Goal: Task Accomplishment & Management: Manage account settings

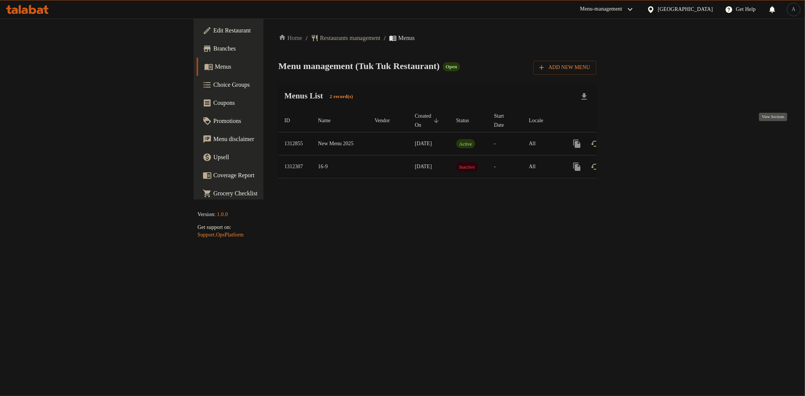
click at [636, 139] on icon "enhanced table" at bounding box center [631, 143] width 9 height 9
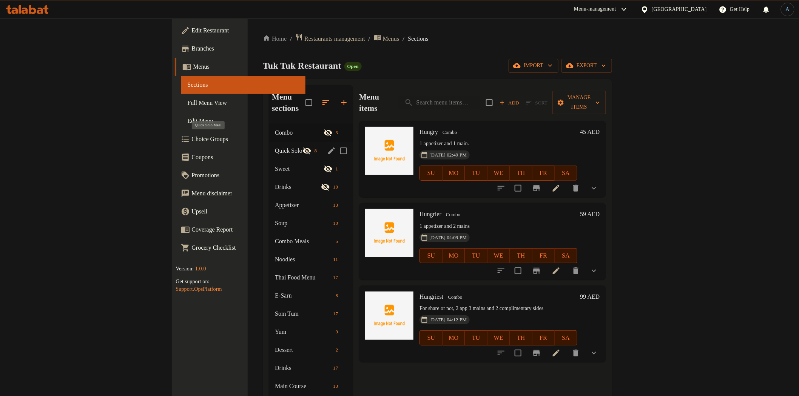
click at [275, 146] on span "Quick Solo Meal" at bounding box center [288, 150] width 27 height 9
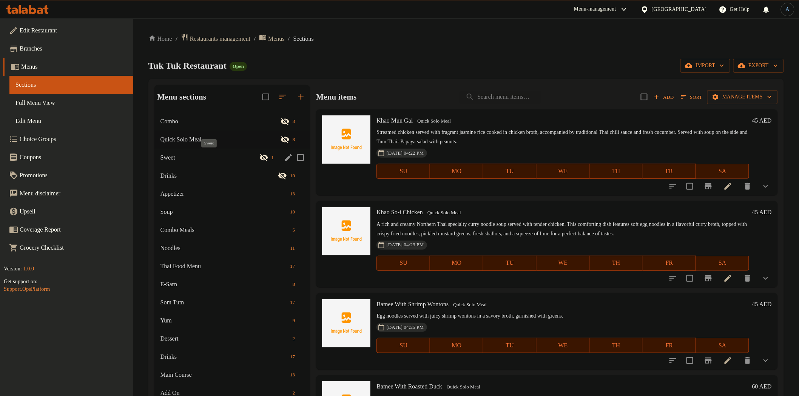
click at [196, 158] on span "Sweet" at bounding box center [209, 157] width 99 height 9
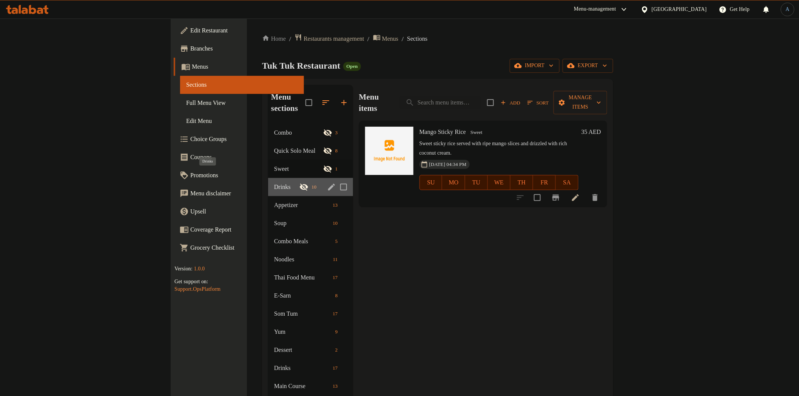
click at [274, 183] on span "Drinks" at bounding box center [286, 187] width 25 height 9
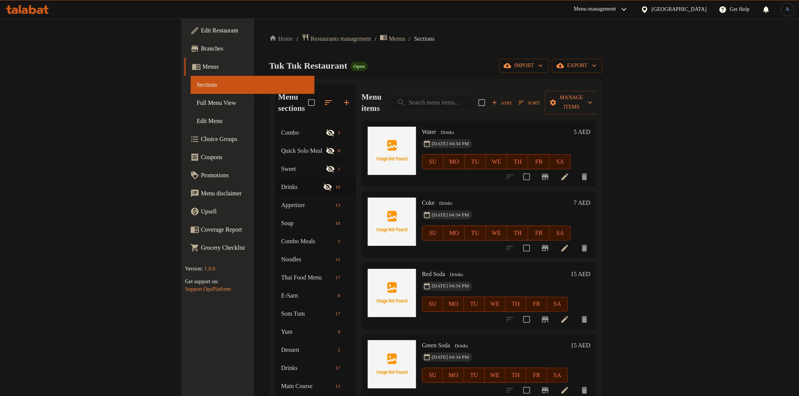
click at [472, 96] on input "search" at bounding box center [432, 102] width 82 height 13
paste input "Por Piea Tod"
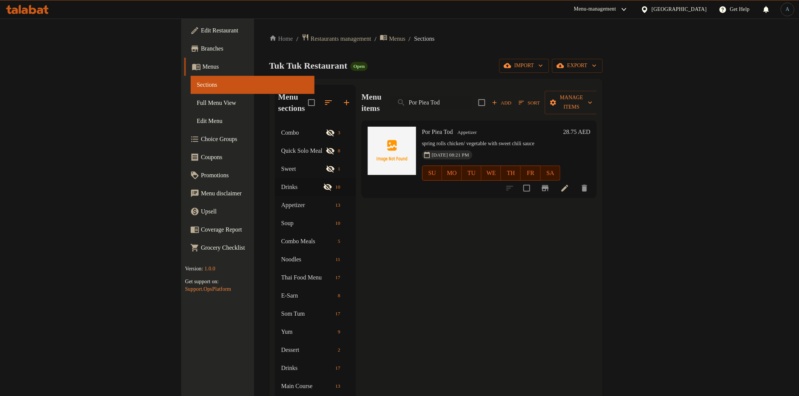
type input "Por Piea Tod"
click at [568, 185] on icon at bounding box center [564, 188] width 7 height 7
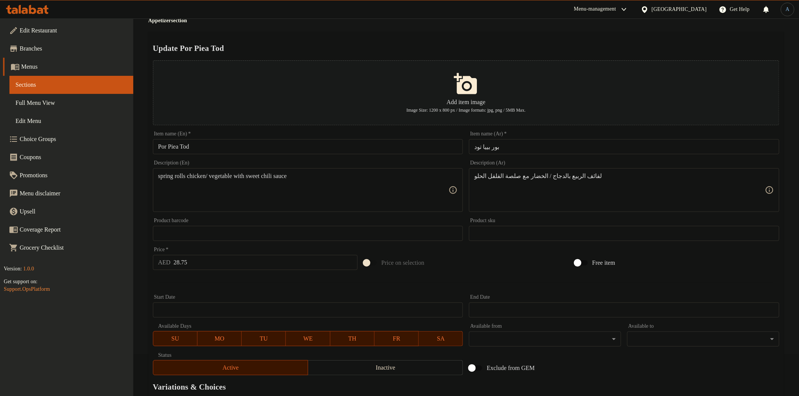
scroll to position [126, 0]
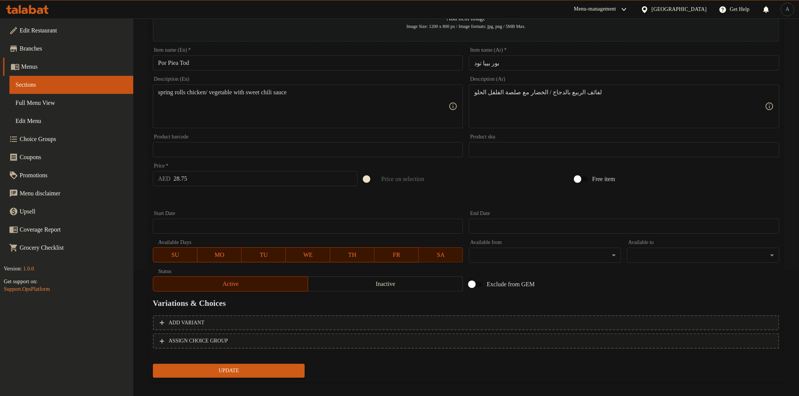
click at [230, 179] on input "28.75" at bounding box center [266, 178] width 184 height 15
click at [231, 193] on div "Add item image Image Size: 1200 x 800 px / Image formats: jpg, png / 5MB Max. I…" at bounding box center [466, 134] width 632 height 321
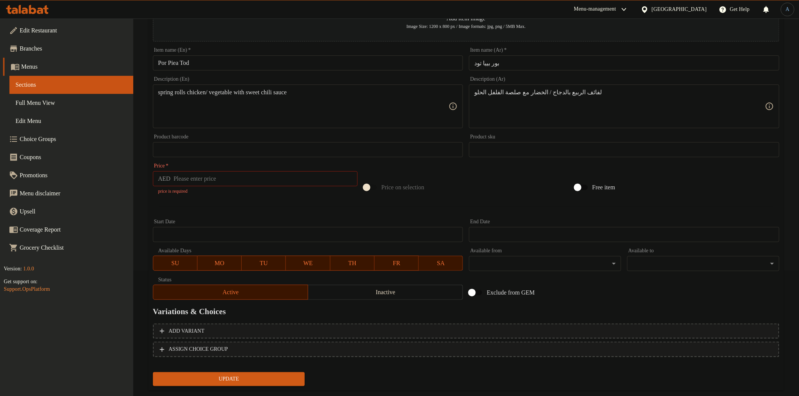
click at [292, 183] on input "number" at bounding box center [266, 178] width 184 height 15
click at [292, 186] on input "number" at bounding box center [266, 178] width 184 height 15
type input "0"
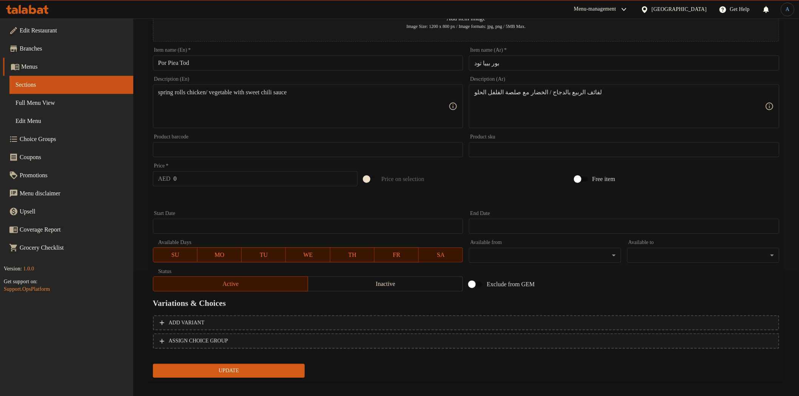
drag, startPoint x: 296, startPoint y: 193, endPoint x: 308, endPoint y: 208, distance: 18.9
click at [405, 325] on span "Add variant" at bounding box center [466, 323] width 613 height 9
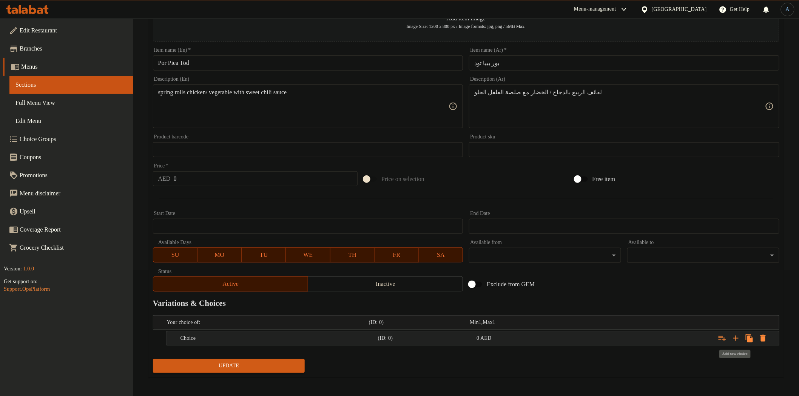
click at [735, 334] on icon "Expand" at bounding box center [735, 338] width 9 height 9
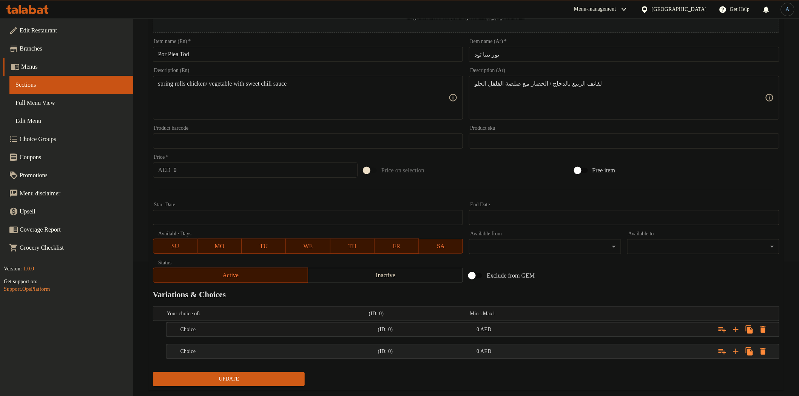
scroll to position [149, 0]
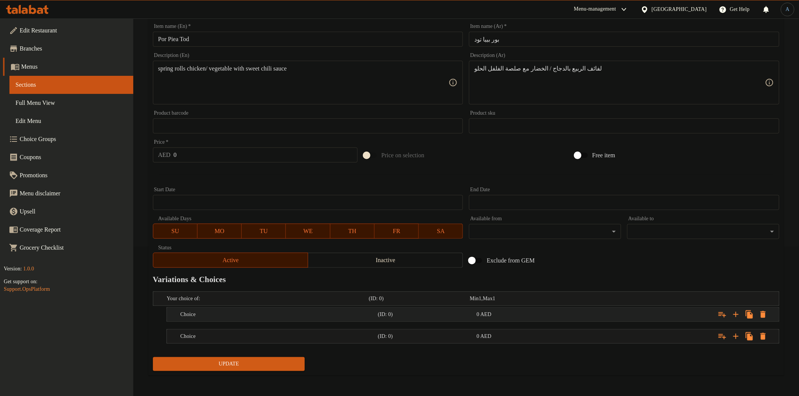
click at [574, 307] on div "Expand" at bounding box center [672, 315] width 197 height 17
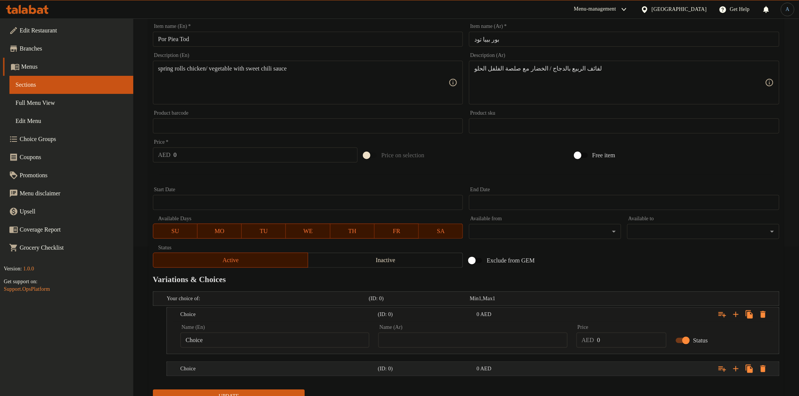
click at [602, 369] on div "Expand" at bounding box center [672, 369] width 197 height 17
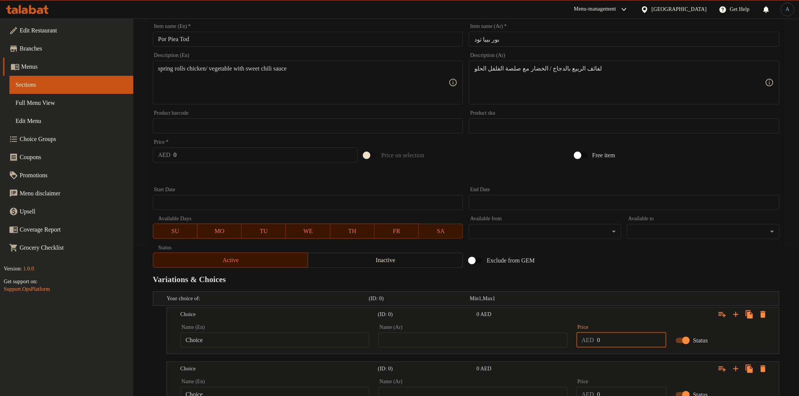
click at [620, 340] on input "0" at bounding box center [631, 340] width 69 height 15
paste input "28.75"
type input "28.75"
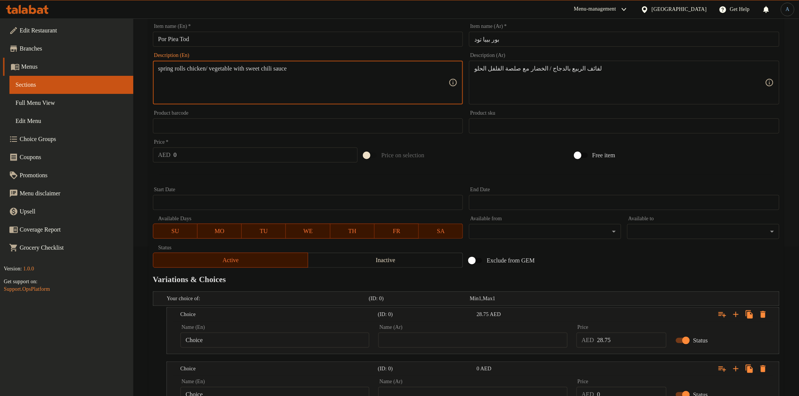
click at [236, 70] on textarea "spring rolls chicken/ vegetable with sweet chili sauce" at bounding box center [303, 83] width 291 height 36
click at [266, 342] on input "Choice" at bounding box center [274, 340] width 189 height 15
paste input "vegetable"
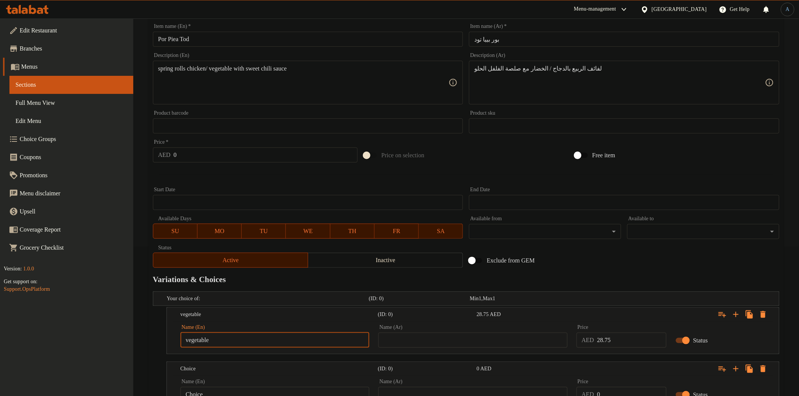
click at [277, 338] on input "vegetable" at bounding box center [274, 340] width 189 height 15
paste input "V"
type input "Vegetable"
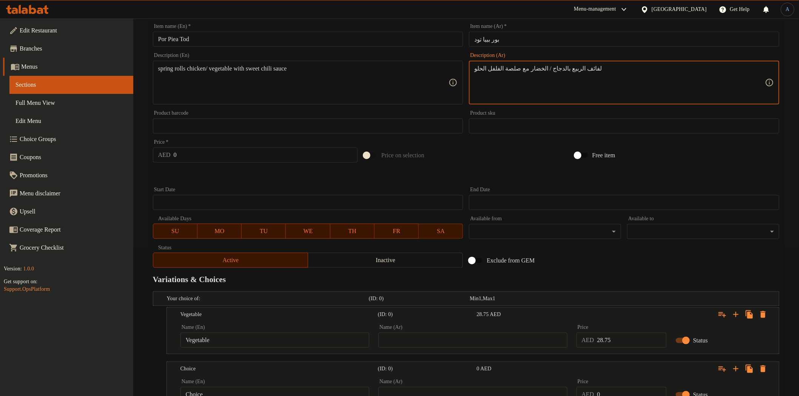
click at [531, 67] on textarea "لفائف الربيع بالدجاج / الخضار مع صلصة الفلفل الحلو" at bounding box center [619, 83] width 291 height 36
click at [479, 340] on input "text" at bounding box center [472, 340] width 189 height 15
paste input "الخضار"
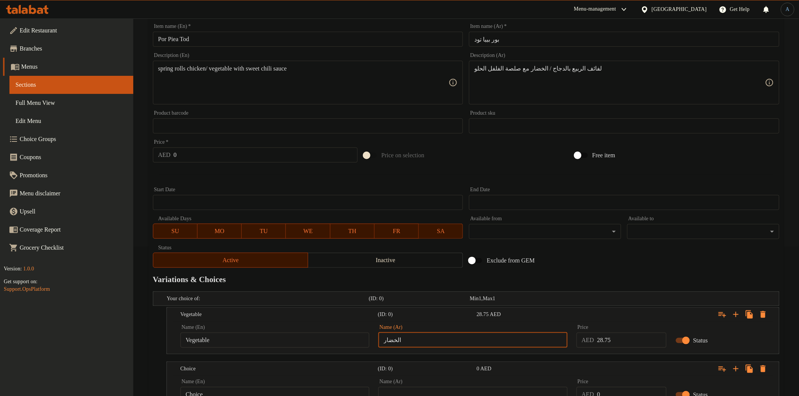
type input "الخضار"
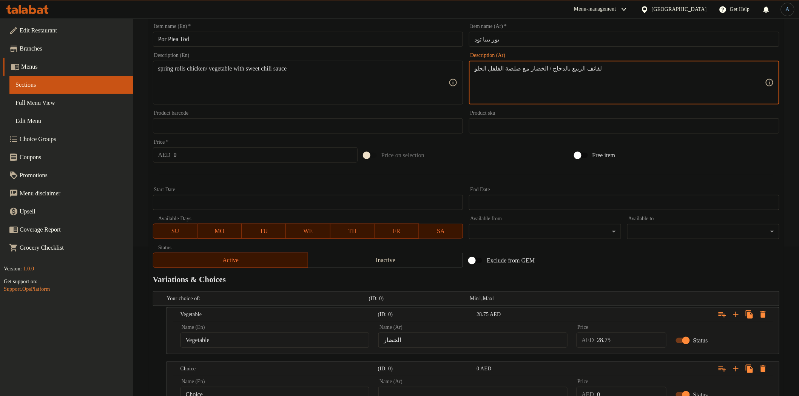
click at [553, 65] on textarea "لفائف الربيع بالدجاج / الخضار مع صلصة الفلفل الحلو" at bounding box center [619, 83] width 291 height 36
click at [443, 391] on input "text" at bounding box center [472, 394] width 189 height 15
paste input "بالدجاج"
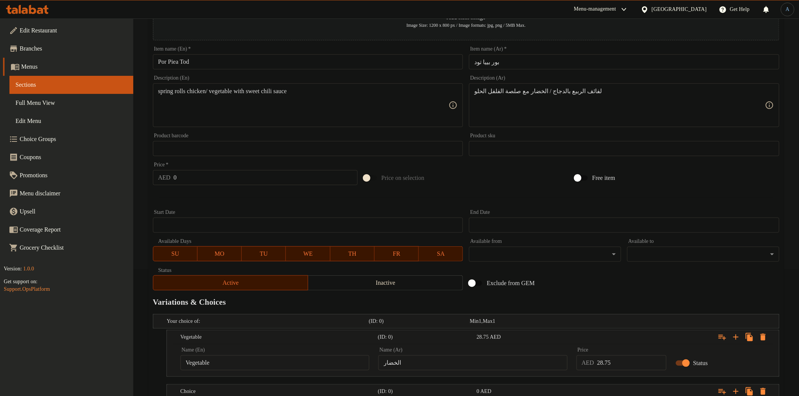
scroll to position [47, 0]
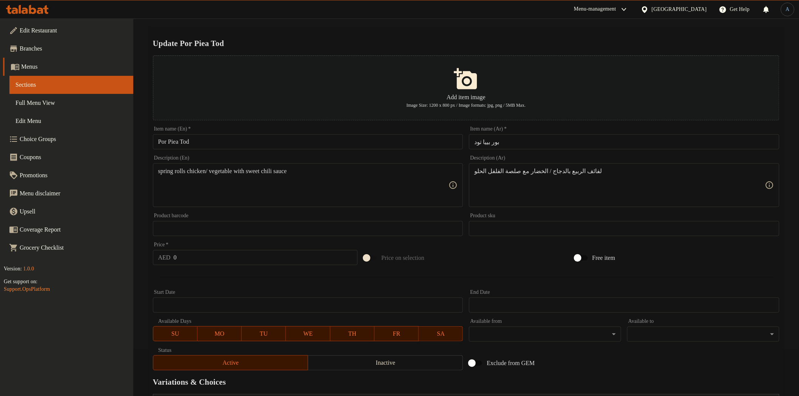
type input "دجاج"
click at [206, 171] on textarea "spring rolls chicken/ vegetable with sweet chili sauce" at bounding box center [303, 186] width 291 height 36
click at [353, 193] on textarea "spring rolls chicken/ vegetable with sweet chili sauce" at bounding box center [303, 186] width 291 height 36
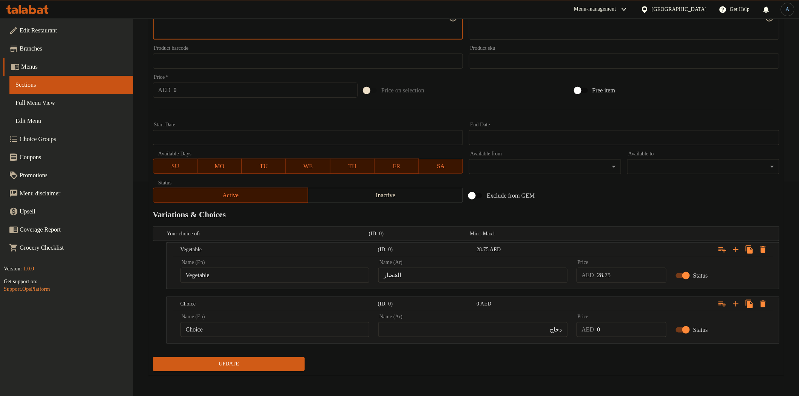
click at [237, 328] on input "Choice" at bounding box center [274, 329] width 189 height 15
paste input "icken"
type input "Chicken"
click at [620, 278] on input "28.75" at bounding box center [631, 275] width 69 height 15
click at [608, 322] on input "0" at bounding box center [631, 329] width 69 height 15
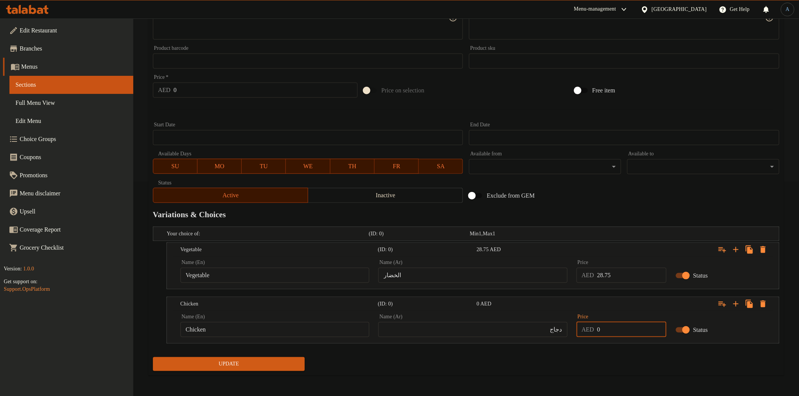
paste input "28.75"
type input "28.75"
click at [578, 368] on div "Update" at bounding box center [466, 364] width 632 height 20
click at [231, 360] on span "Update" at bounding box center [229, 364] width 140 height 9
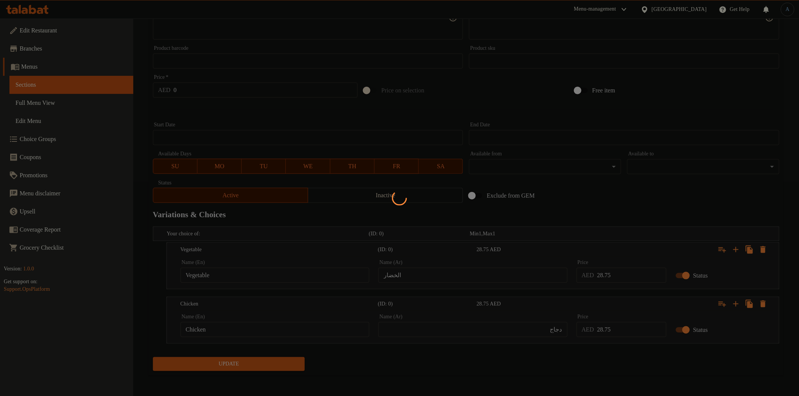
scroll to position [0, 0]
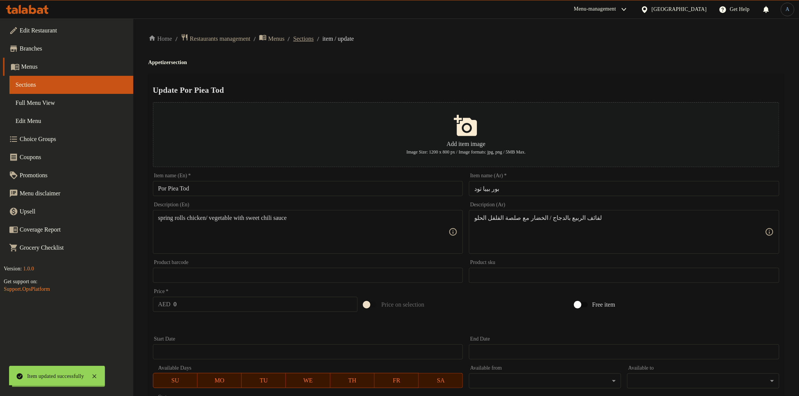
click at [314, 37] on span "Sections" at bounding box center [303, 38] width 20 height 9
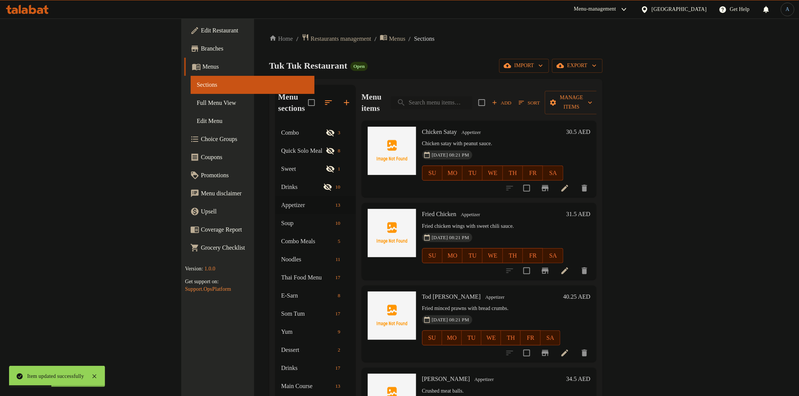
click at [472, 99] on input "search" at bounding box center [432, 102] width 82 height 13
paste input "[PERSON_NAME]"
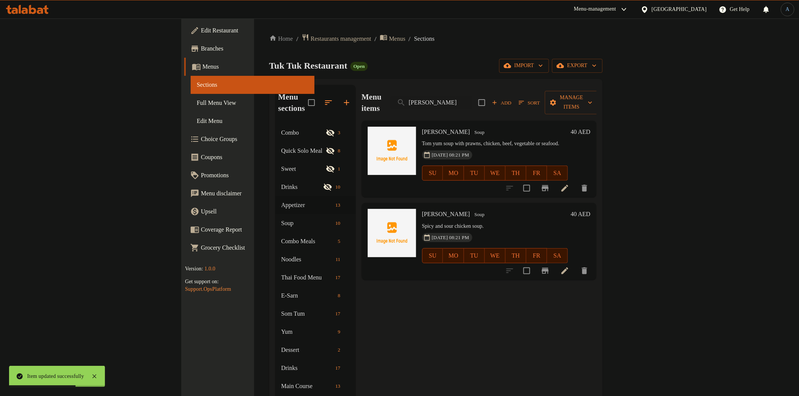
type input "[PERSON_NAME]"
click at [569, 184] on icon at bounding box center [564, 188] width 9 height 9
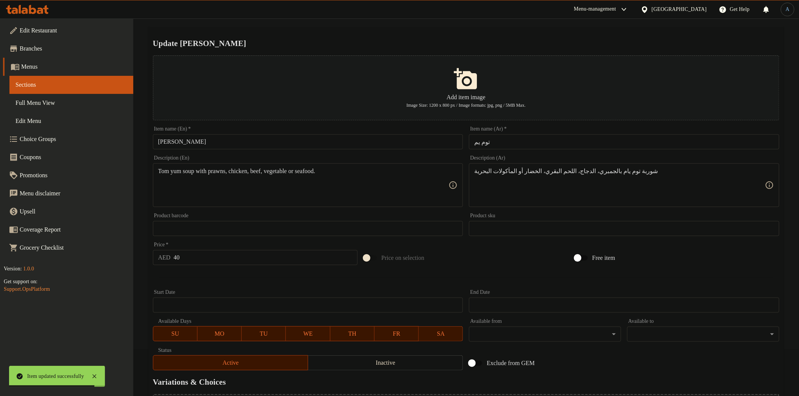
scroll to position [131, 0]
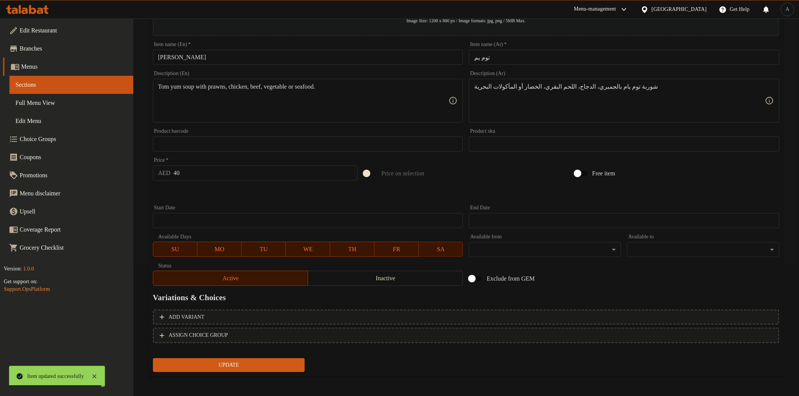
click at [273, 172] on input "40" at bounding box center [266, 173] width 184 height 15
type input "0"
click at [595, 321] on button "Add variant" at bounding box center [466, 317] width 626 height 15
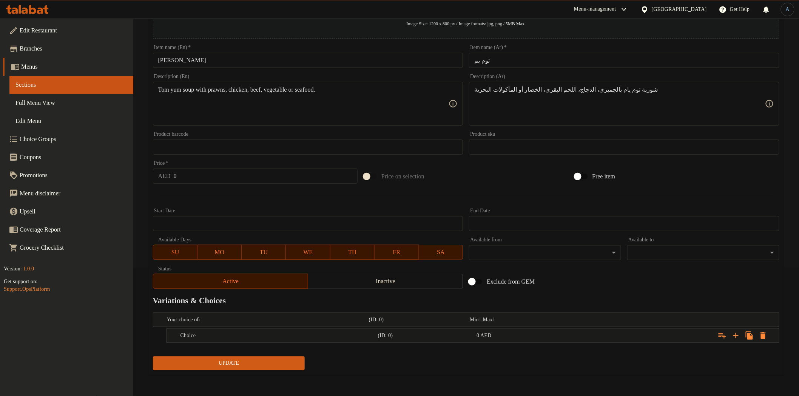
scroll to position [128, 0]
click at [733, 334] on icon "Expand" at bounding box center [735, 336] width 9 height 9
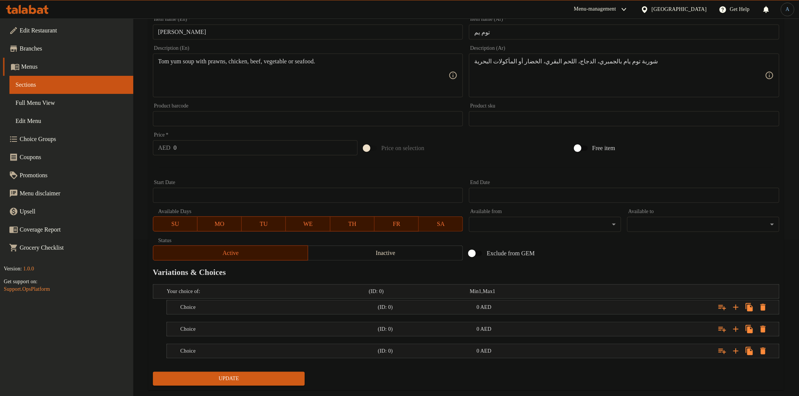
scroll to position [172, 0]
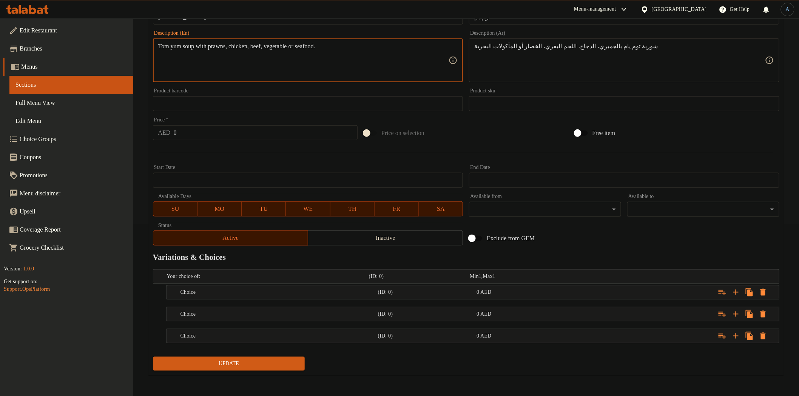
click at [221, 51] on textarea "Tom yum soup with prawns, chicken, beef, vegetable or seafood." at bounding box center [303, 61] width 291 height 36
click at [445, 290] on h5 "(ID: 0)" at bounding box center [426, 293] width 96 height 8
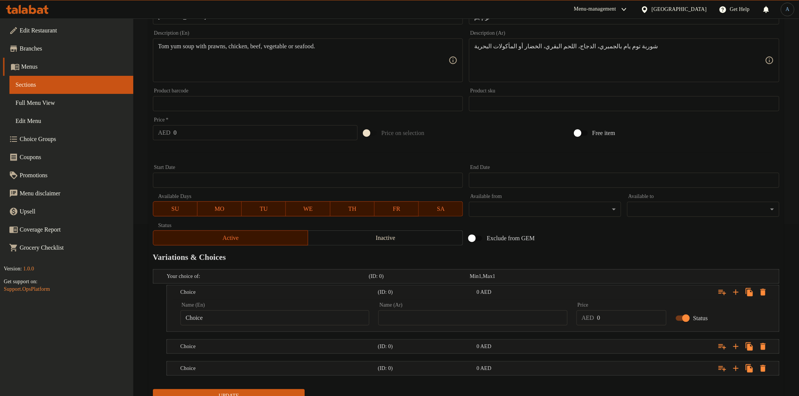
click at [254, 320] on input "Choice" at bounding box center [274, 318] width 189 height 15
paste input "prawns"
click at [303, 312] on input "prawns" at bounding box center [274, 318] width 189 height 15
paste input "P"
type input "Prawns"
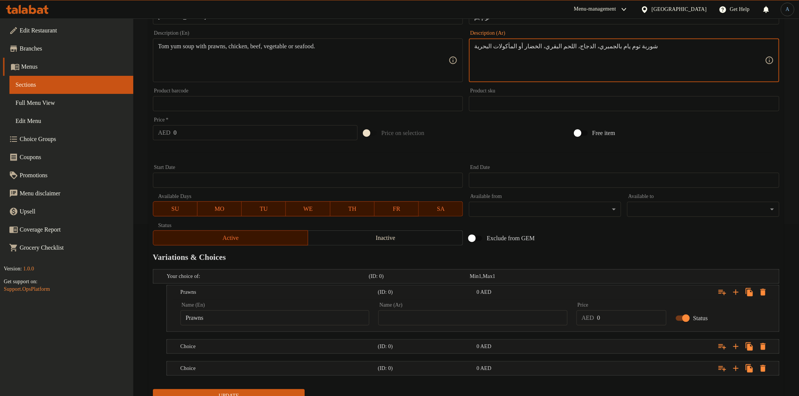
click at [587, 47] on textarea "شوربة توم يام بالجمبري، الدجاج، اللحم البقري، الخضار أو المأكولات البحرية" at bounding box center [619, 61] width 291 height 36
click at [239, 315] on input "Prawns" at bounding box center [274, 318] width 189 height 15
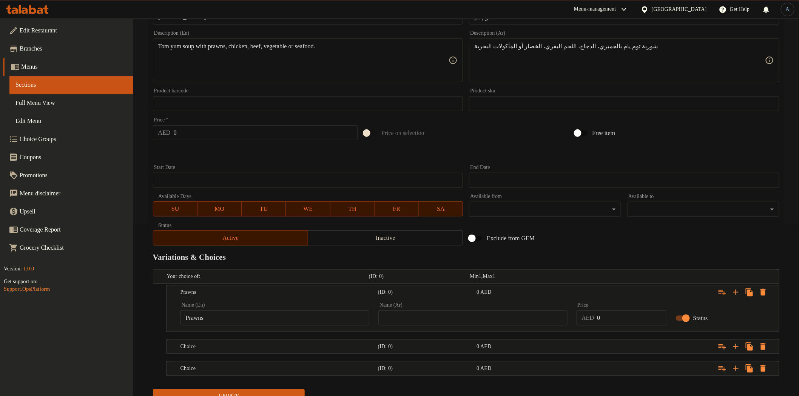
click at [504, 312] on input "text" at bounding box center [472, 318] width 189 height 15
paste input "جمبري"
type input "جمبري"
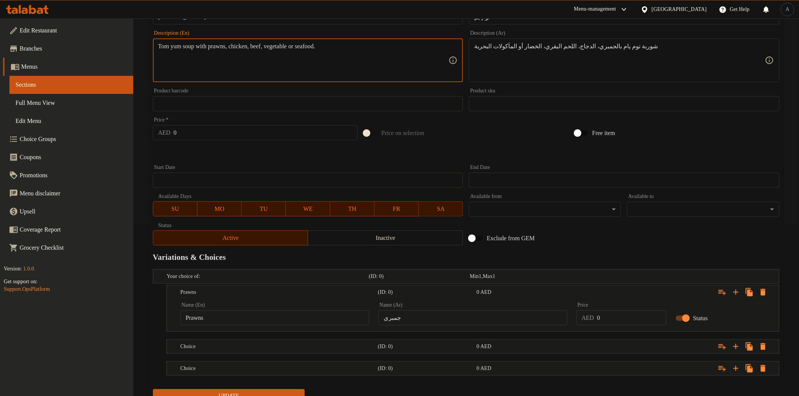
click at [248, 47] on textarea "Tom yum soup with prawns, chicken, beef, vegetable or seafood." at bounding box center [303, 61] width 291 height 36
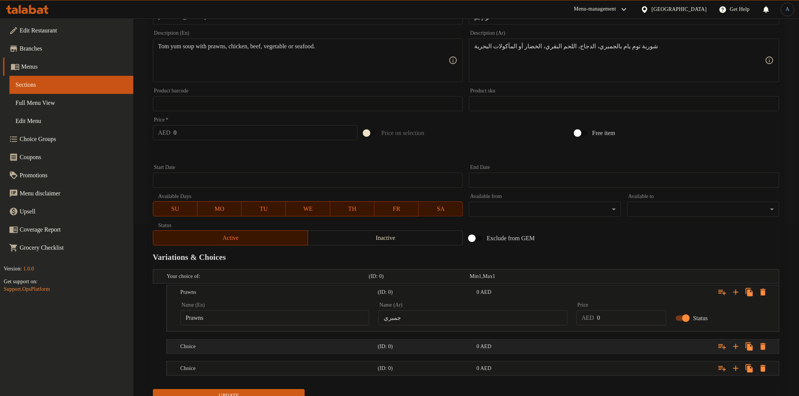
click at [320, 349] on h5 "Choice" at bounding box center [277, 347] width 194 height 8
click at [251, 374] on input "Choice" at bounding box center [274, 372] width 189 height 15
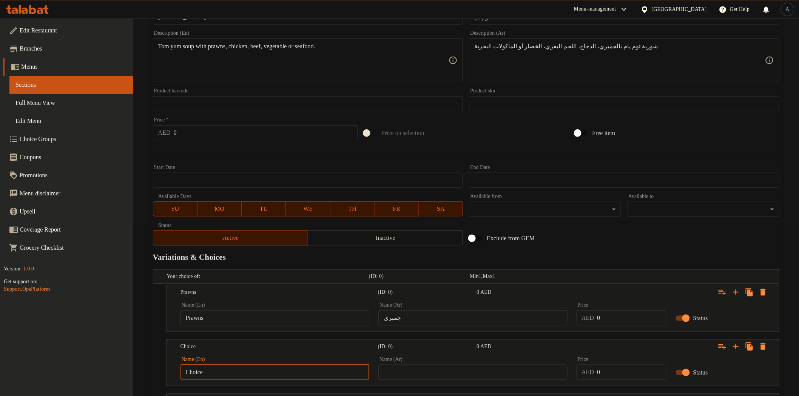
paste input "icken"
type input "Chicken"
click at [449, 372] on input "text" at bounding box center [472, 372] width 189 height 15
paste input "دجاج"
type input "دجاج"
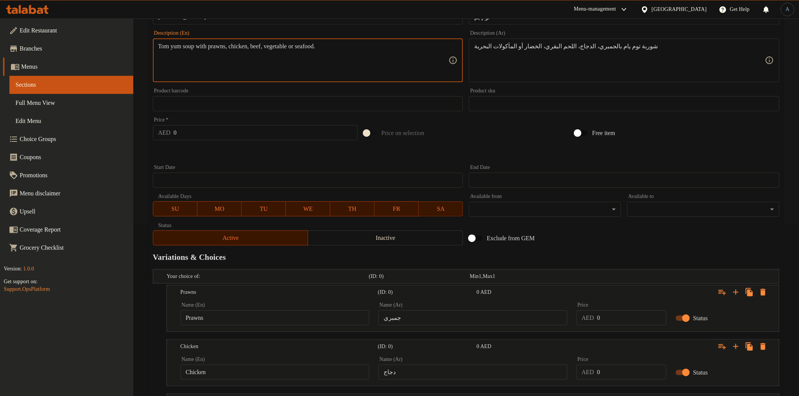
drag, startPoint x: 269, startPoint y: 45, endPoint x: 327, endPoint y: 53, distance: 58.0
click at [269, 45] on textarea "Tom yum soup with prawns, chicken, beef, vegetable or seafood." at bounding box center [303, 61] width 291 height 36
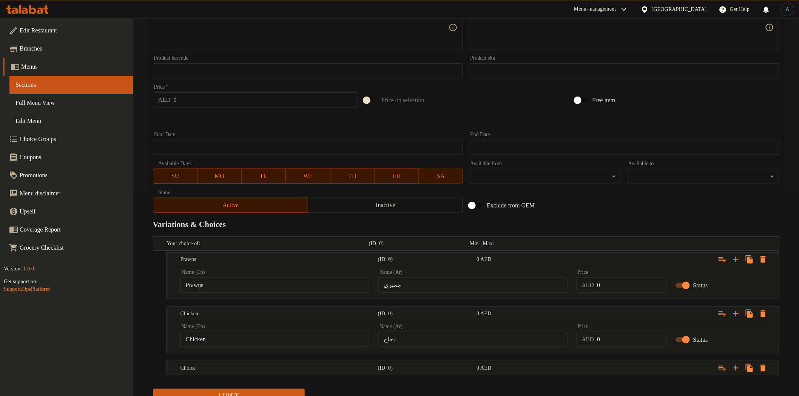
scroll to position [236, 0]
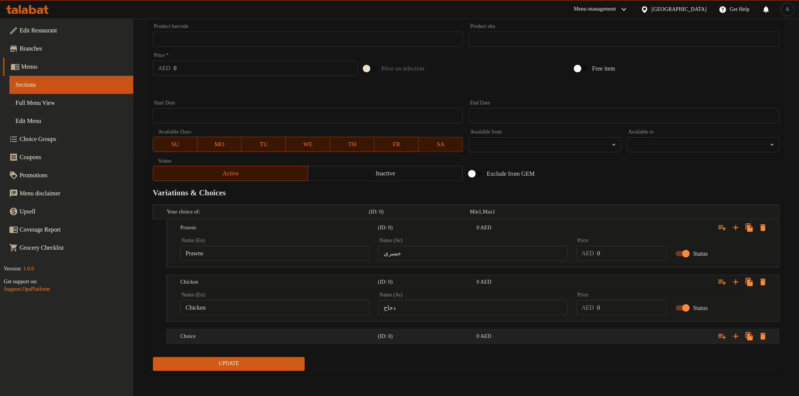
click at [257, 339] on h5 "Choice" at bounding box center [277, 337] width 194 height 8
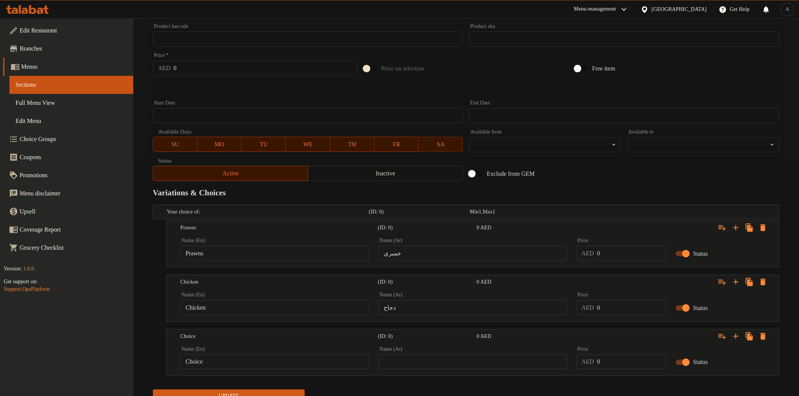
click at [237, 364] on input "Choice" at bounding box center [274, 362] width 189 height 15
paste input "Beef"
type input "Beef"
click at [736, 334] on icon "Expand" at bounding box center [735, 336] width 9 height 9
click at [410, 364] on input "text" at bounding box center [472, 362] width 189 height 15
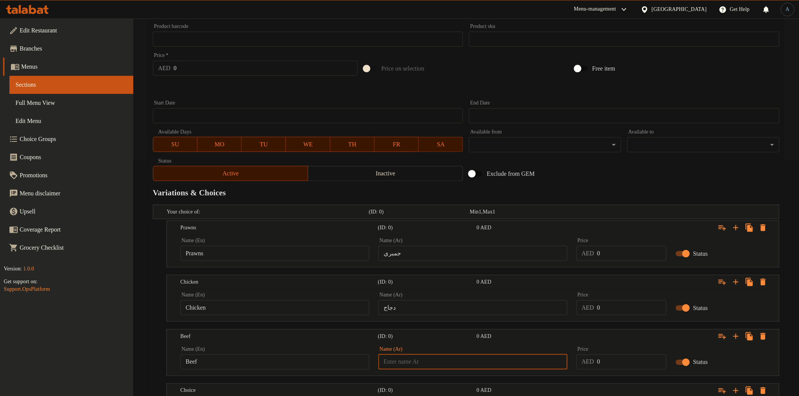
paste input "لحم بقر"
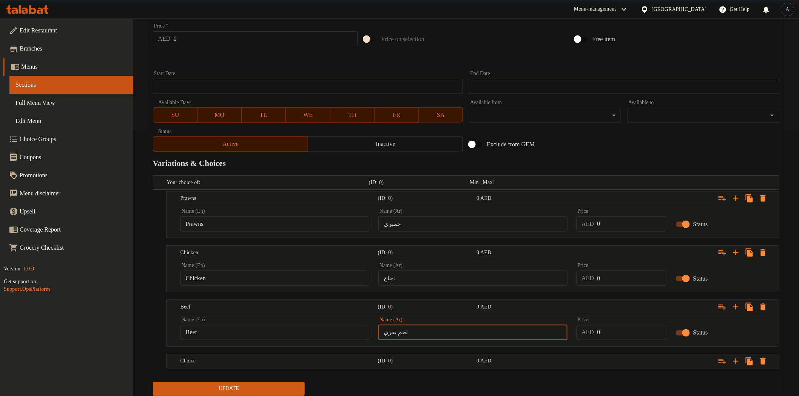
scroll to position [291, 0]
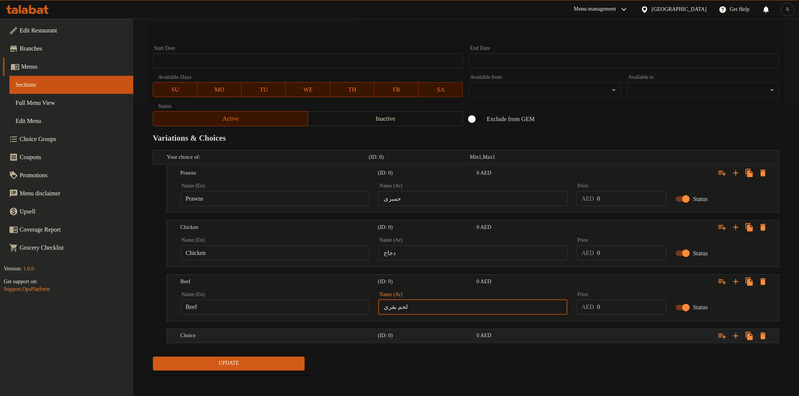
type input "لحم بقري"
click at [404, 334] on h5 "(ID: 0)" at bounding box center [426, 337] width 96 height 8
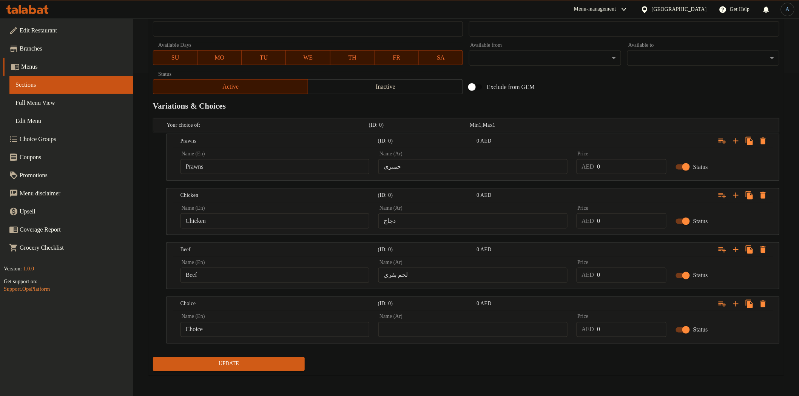
scroll to position [72, 0]
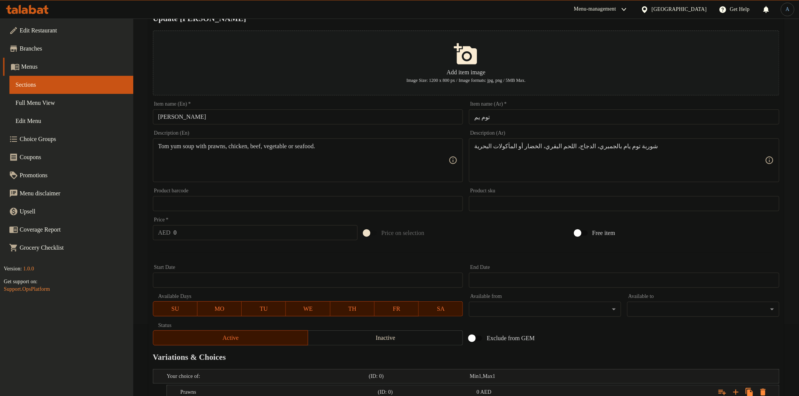
click at [321, 142] on div "Tom yum soup with prawns, chicken, beef, vegetable or seafood. Description (En)" at bounding box center [308, 161] width 310 height 44
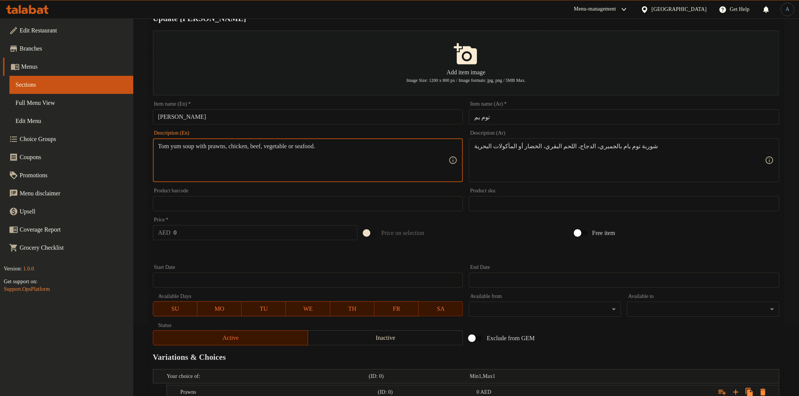
click at [321, 142] on div "Tom yum soup with prawns, chicken, beef, vegetable or seafood. Description (En)" at bounding box center [308, 161] width 310 height 44
click at [326, 148] on textarea "Tom yum soup with prawns, chicken, beef, vegetable or seafood." at bounding box center [303, 161] width 291 height 36
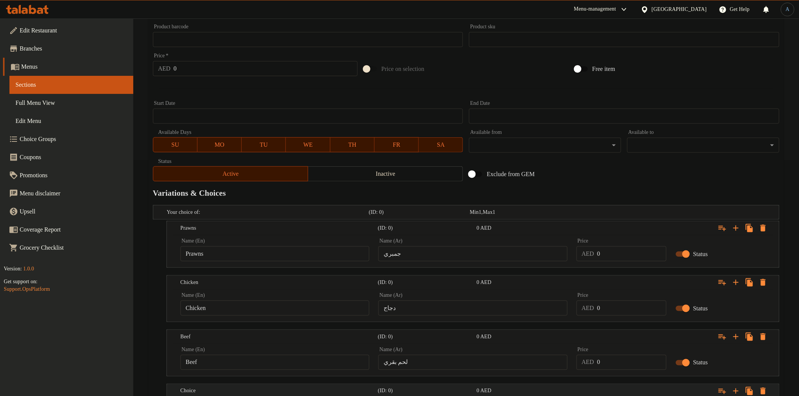
scroll to position [323, 0]
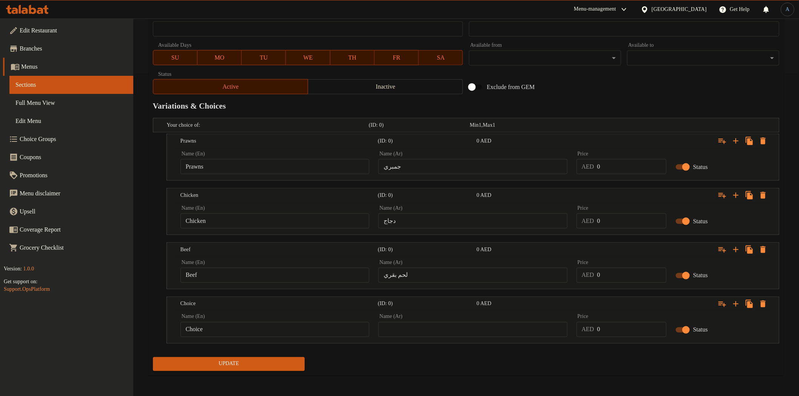
click at [276, 331] on input "Choice" at bounding box center [274, 329] width 189 height 15
paste input "seafood"
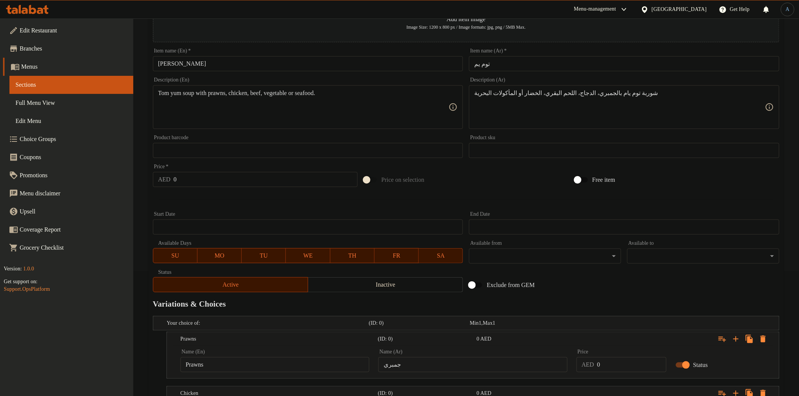
scroll to position [29, 0]
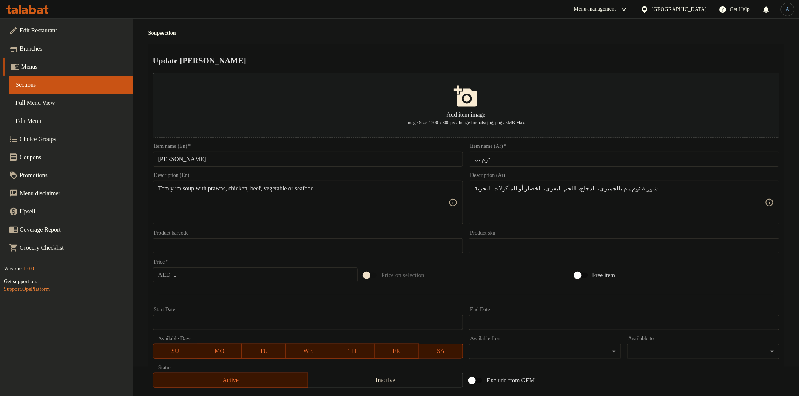
type input "seafood"
drag, startPoint x: 506, startPoint y: 188, endPoint x: 467, endPoint y: 188, distance: 38.5
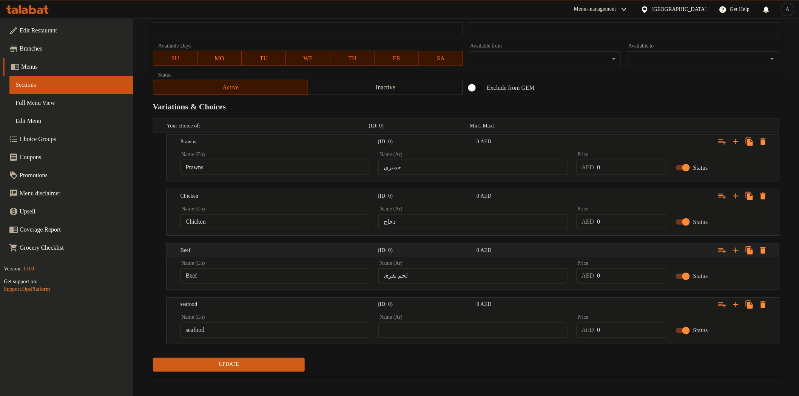
scroll to position [323, 0]
click at [413, 326] on input "text" at bounding box center [472, 329] width 189 height 15
paste input "مأكولات البحرية"
type input "مأكولات بحرية"
click at [476, 376] on div "Home / Restaurants management / Menus / Sections / item / update Soup section U…" at bounding box center [465, 46] width 635 height 672
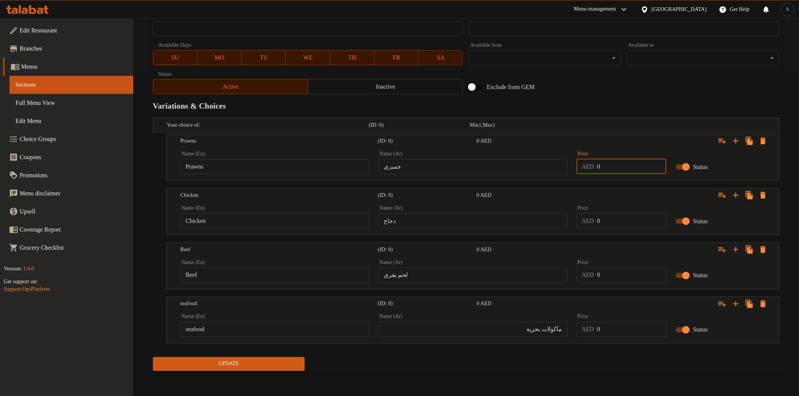
click at [619, 163] on input "0" at bounding box center [631, 166] width 69 height 15
paste input "40.0"
type input "40.00"
click at [614, 225] on input "0" at bounding box center [631, 221] width 69 height 15
paste input "40.0"
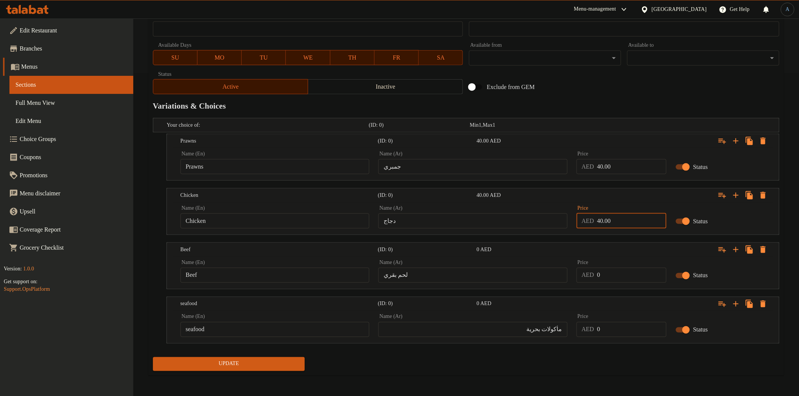
type input "40.00"
click at [612, 276] on input "0" at bounding box center [631, 275] width 69 height 15
paste input "40.0"
type input "40.00"
click at [607, 339] on div "Price AED 0 Price" at bounding box center [621, 326] width 99 height 32
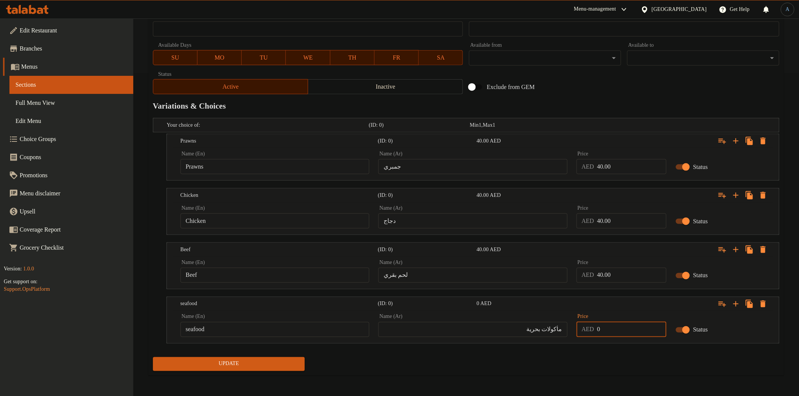
click at [609, 336] on input "0" at bounding box center [631, 329] width 69 height 15
paste input "40.0"
type input "40.00"
click at [587, 370] on div "Update" at bounding box center [466, 364] width 632 height 20
click at [246, 368] on span "Update" at bounding box center [229, 364] width 140 height 9
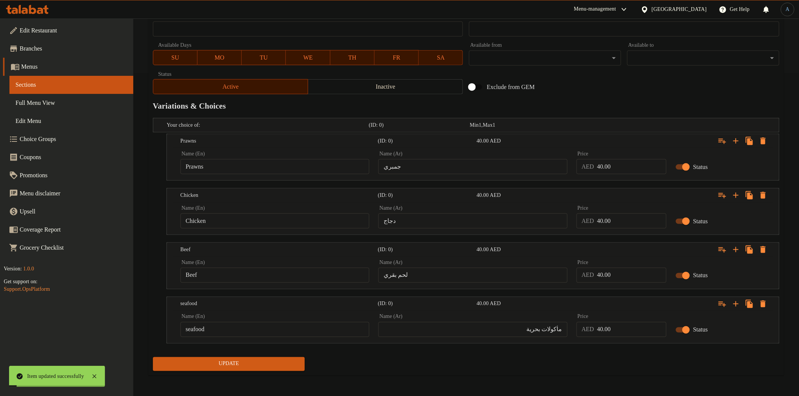
scroll to position [0, 0]
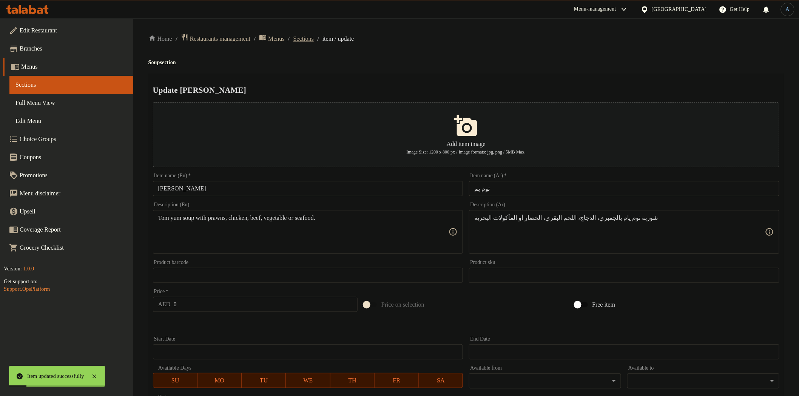
click at [314, 36] on span "Sections" at bounding box center [303, 38] width 20 height 9
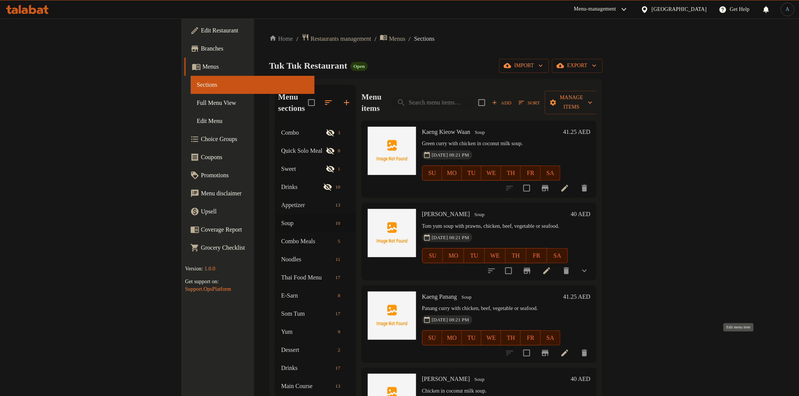
click at [569, 349] on icon at bounding box center [564, 353] width 9 height 9
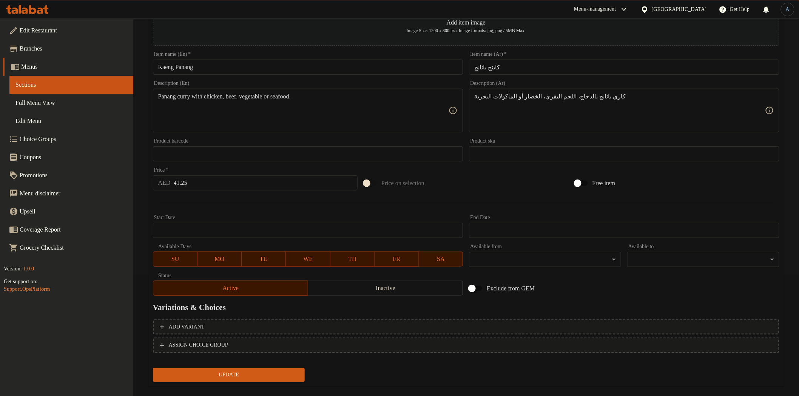
scroll to position [131, 0]
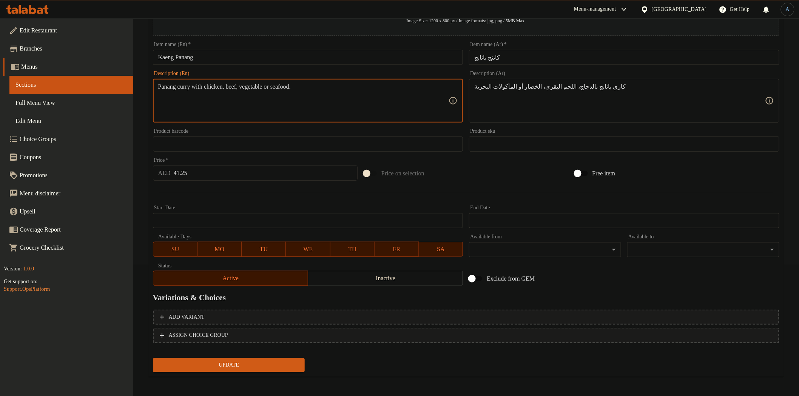
click at [223, 86] on textarea "Panang curry with chicken, beef, vegetable or seafood." at bounding box center [303, 101] width 291 height 36
click at [643, 316] on span "Add variant" at bounding box center [466, 317] width 613 height 9
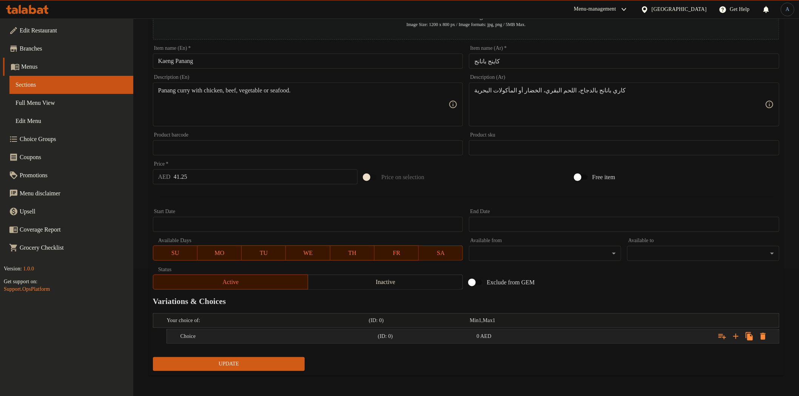
click at [628, 335] on div "Expand" at bounding box center [672, 336] width 197 height 17
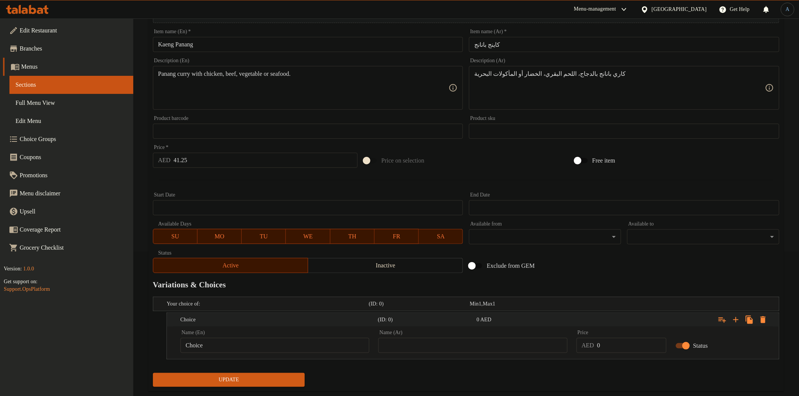
scroll to position [160, 0]
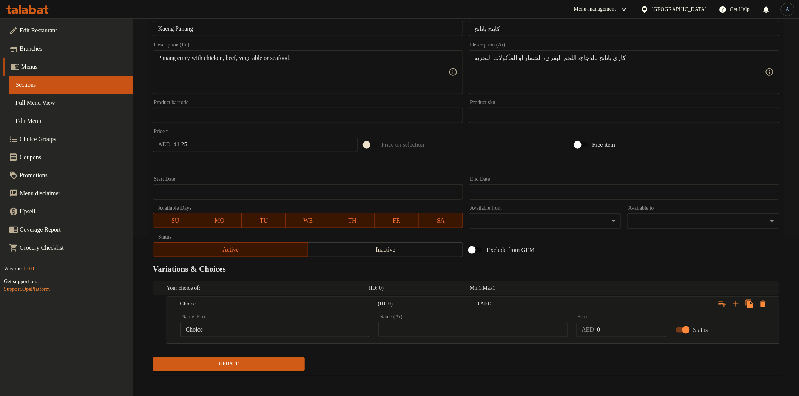
click at [315, 337] on div "Name (En) Choice Name (En)" at bounding box center [275, 326] width 198 height 32
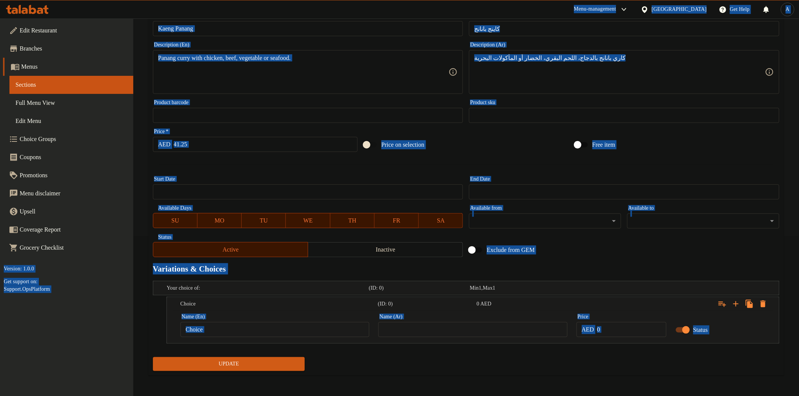
click at [315, 334] on input "Choice" at bounding box center [274, 329] width 189 height 15
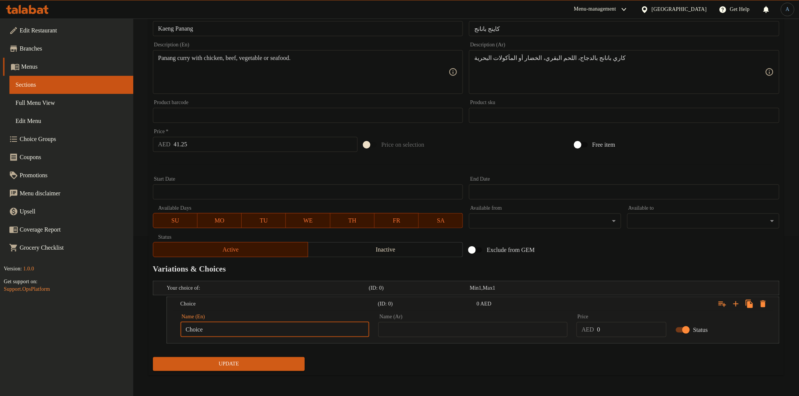
paste input "chicken"
click at [251, 332] on input "chicken" at bounding box center [274, 329] width 189 height 15
paste input "C"
type input "Chicken"
click at [677, 40] on div "Description (Ar) كاري بانانج بالدجاج، اللحم البقري، الخضار أو المأكولات البحرية…" at bounding box center [624, 68] width 316 height 58
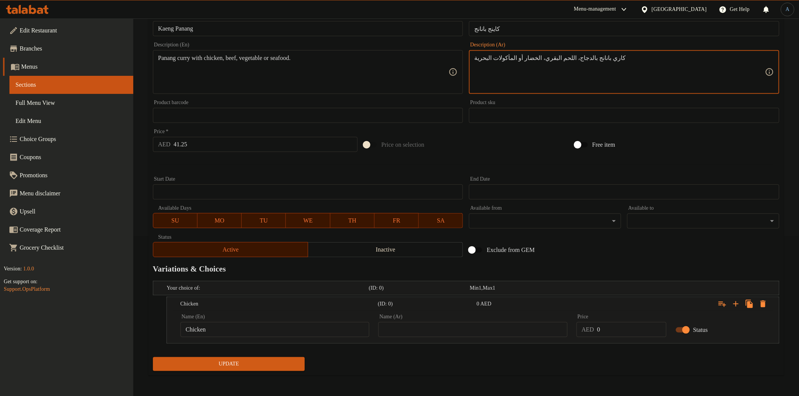
drag, startPoint x: 572, startPoint y: 59, endPoint x: 561, endPoint y: 61, distance: 10.7
click at [508, 320] on div "Name (Ar) Name (Ar)" at bounding box center [472, 325] width 189 height 23
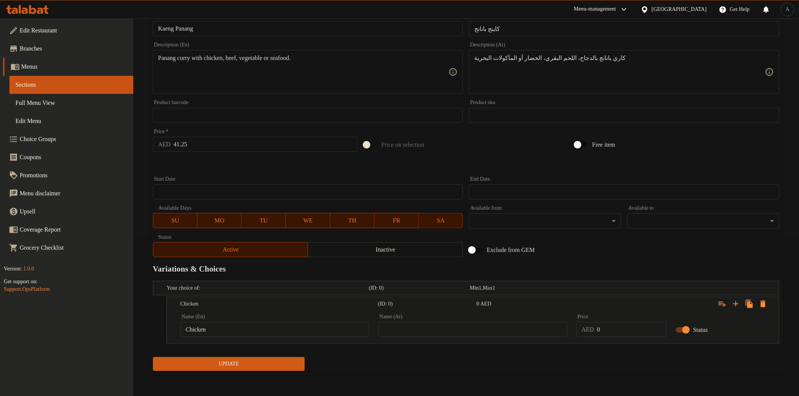
paste input "دجاج"
click at [508, 327] on input "دجاج" at bounding box center [472, 329] width 189 height 15
type input "دجاج"
click at [737, 303] on icon "Expand" at bounding box center [735, 304] width 9 height 9
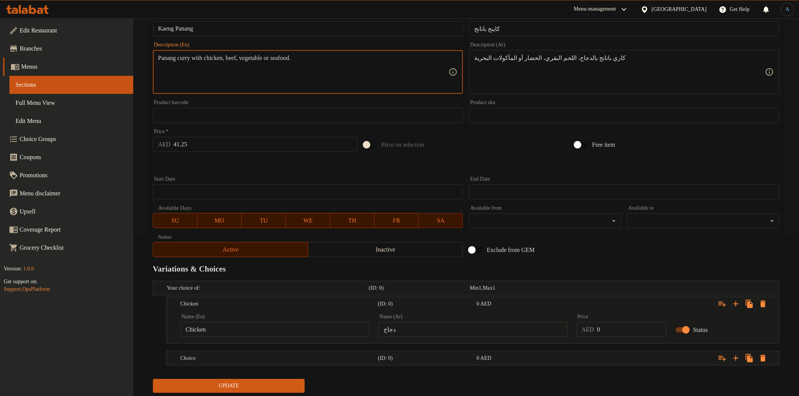
click at [242, 57] on textarea "Panang curry with chicken, beef, vegetable or seafood." at bounding box center [303, 72] width 291 height 36
click at [251, 360] on h5 "Choice" at bounding box center [277, 359] width 194 height 8
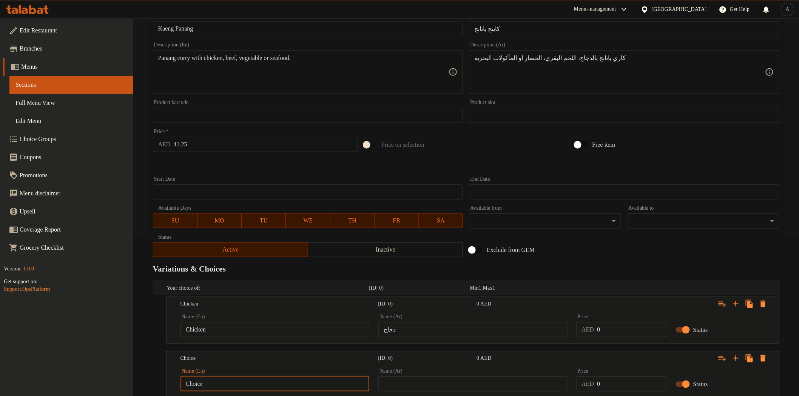
click at [224, 382] on input "Choice" at bounding box center [274, 384] width 189 height 15
paste input "beef"
click at [217, 389] on input "beef" at bounding box center [274, 384] width 189 height 15
paste input "B"
type input "Beef"
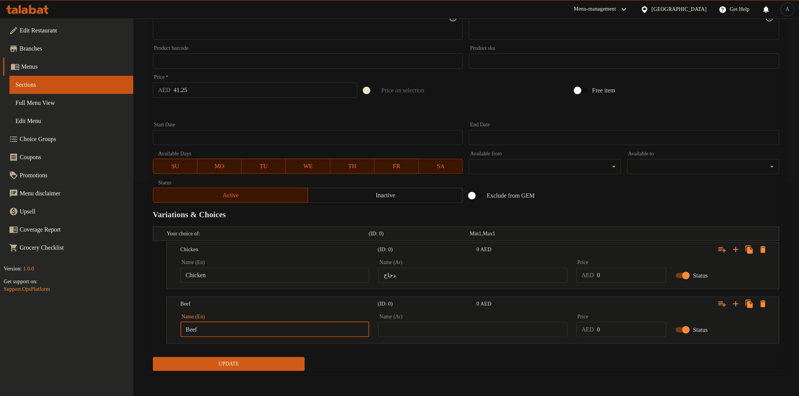
scroll to position [0, 0]
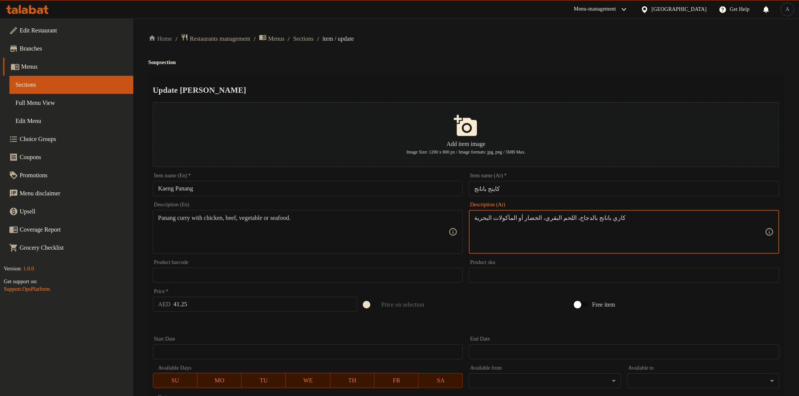
drag, startPoint x: 558, startPoint y: 217, endPoint x: 537, endPoint y: 220, distance: 21.3
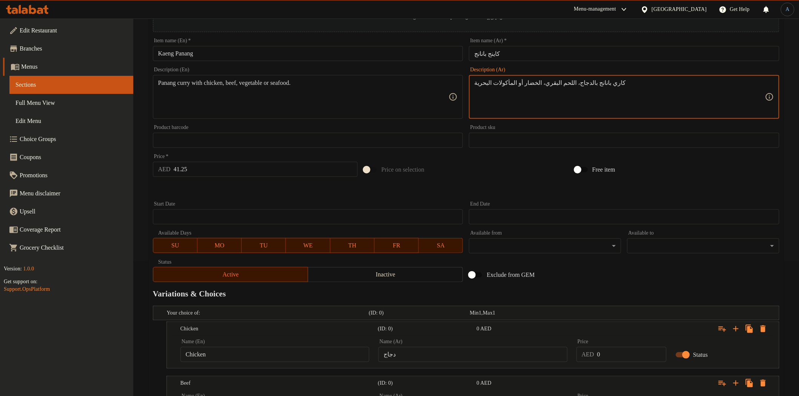
scroll to position [214, 0]
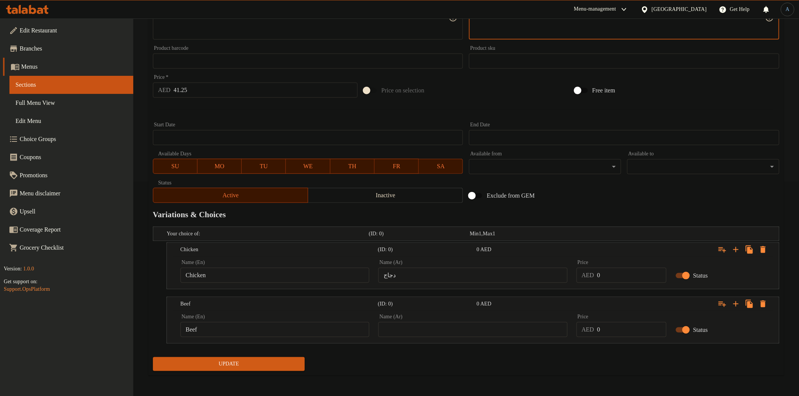
click at [487, 325] on input "text" at bounding box center [472, 329] width 189 height 15
paste input "اللحم البقري"
type input "اللحم البقري"
click at [734, 303] on icon "Expand" at bounding box center [735, 304] width 5 height 5
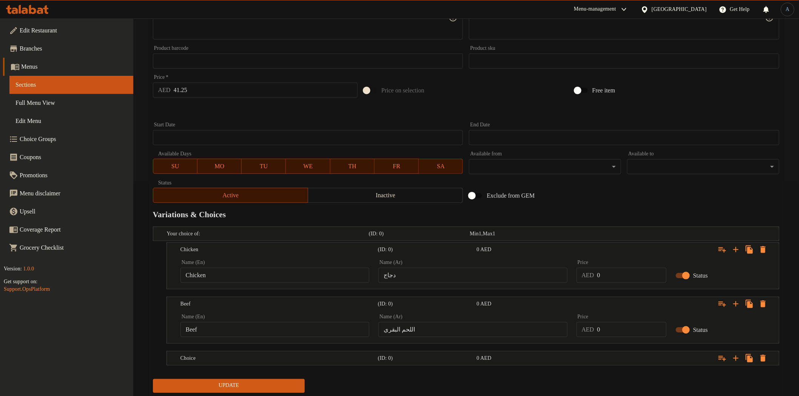
scroll to position [0, 0]
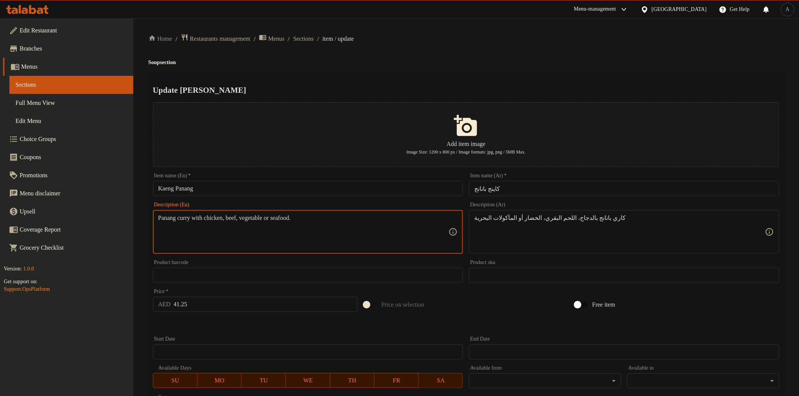
click at [258, 217] on textarea "Panang curry with chicken, beef, vegetable or seafood." at bounding box center [303, 232] width 291 height 36
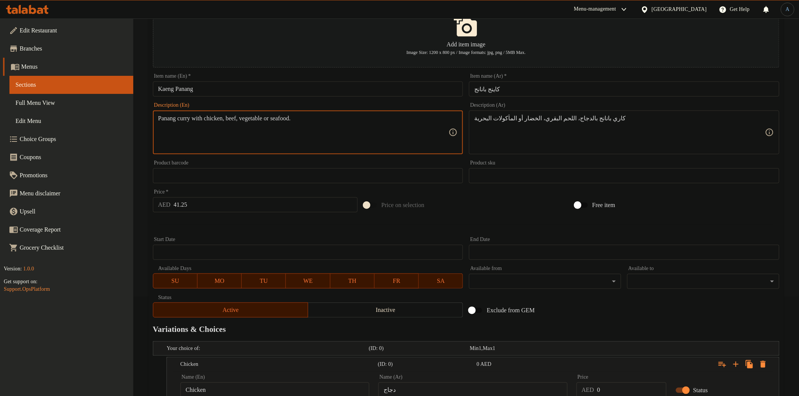
scroll to position [236, 0]
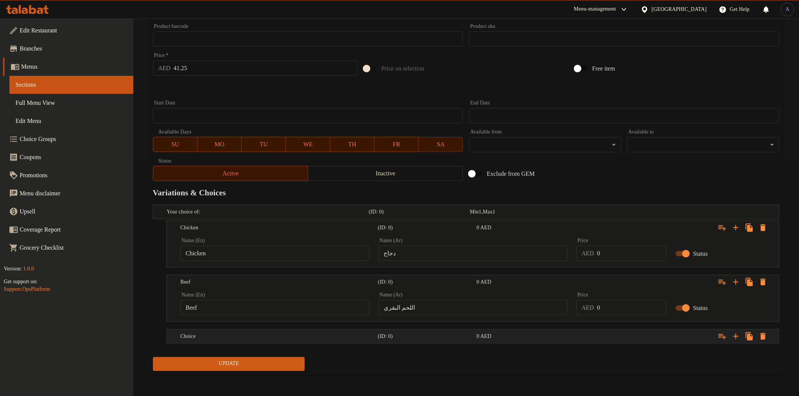
click at [251, 330] on div "Choice (ID: 0) 0 AED" at bounding box center [475, 336] width 592 height 17
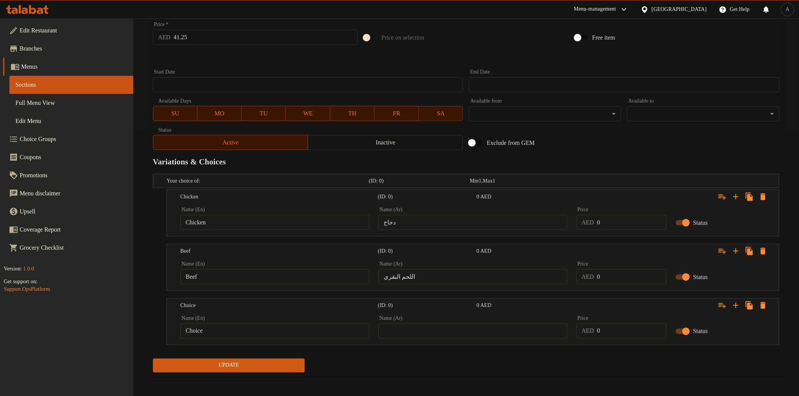
scroll to position [269, 0]
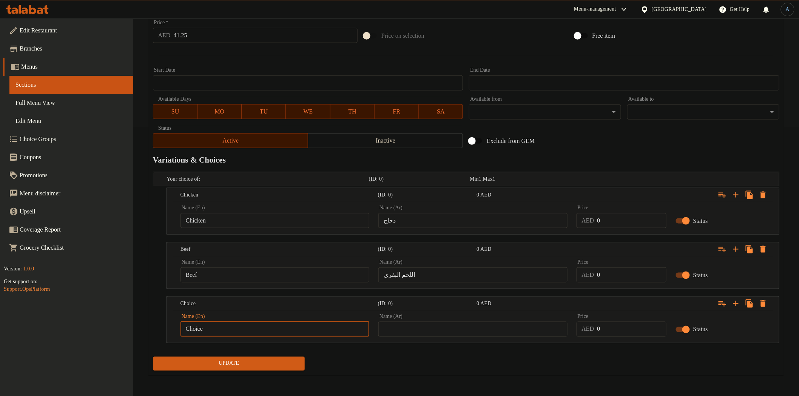
click at [208, 328] on input "Choice" at bounding box center [274, 329] width 189 height 15
paste input "Vegetable"
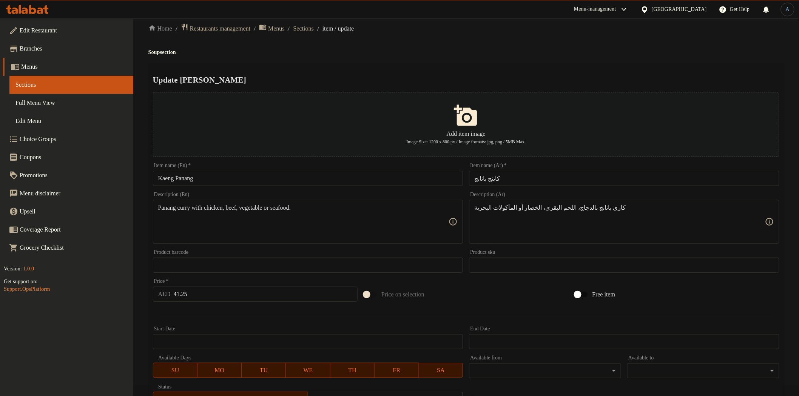
scroll to position [0, 0]
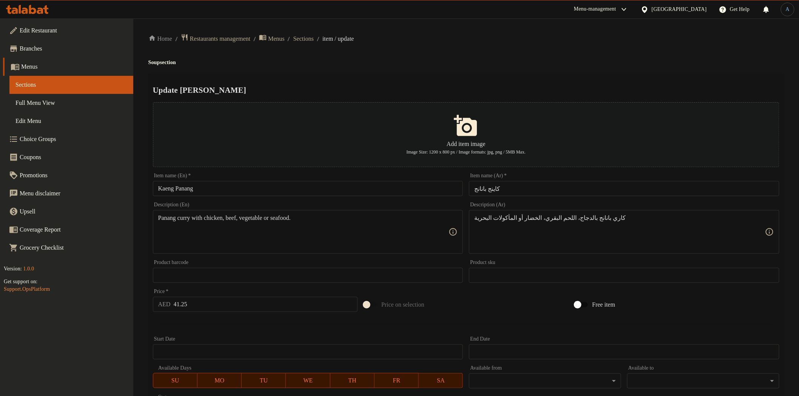
type input "Vegetable"
click at [657, 83] on div "Update Kaeng Panang Add item image Image Size: 1200 x 800 px / Image formats: j…" at bounding box center [465, 359] width 635 height 571
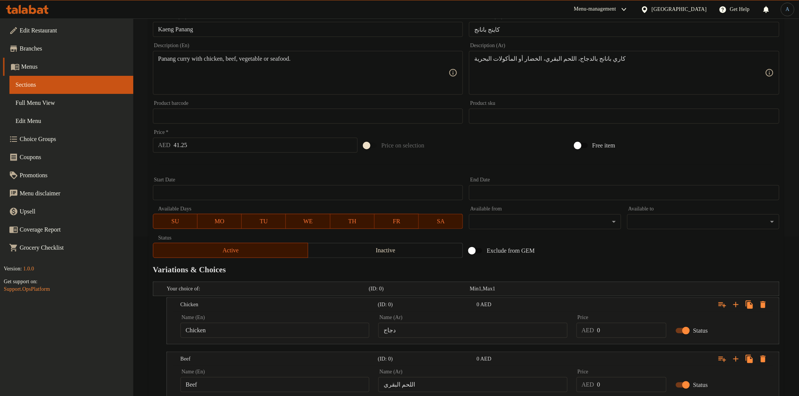
scroll to position [269, 0]
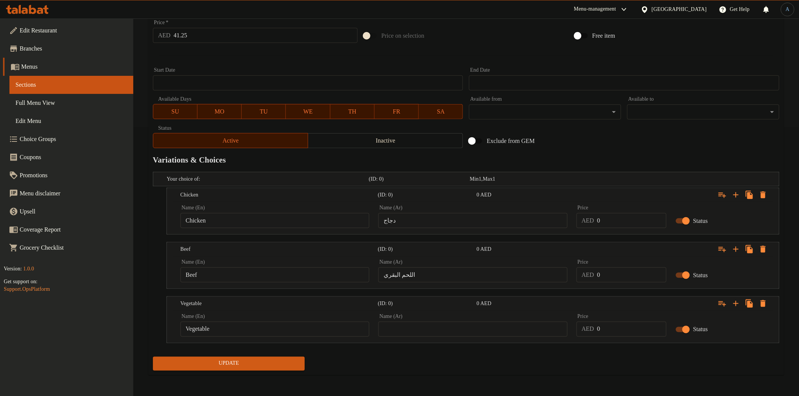
click at [257, 327] on input "Vegetable" at bounding box center [274, 329] width 189 height 15
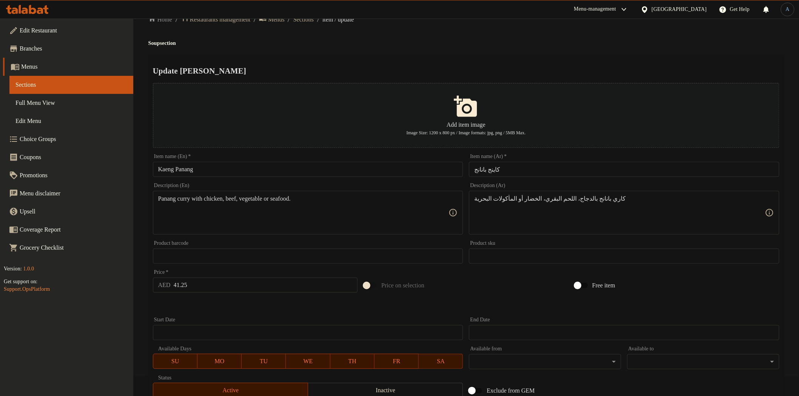
scroll to position [17, 0]
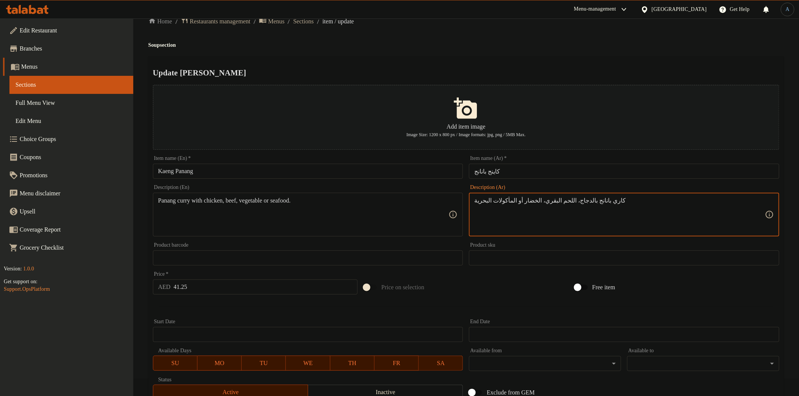
click at [523, 202] on textarea "كاري بانانج بالدجاج، اللحم البقري، الخضار أو المأكولات البحرية" at bounding box center [619, 215] width 291 height 36
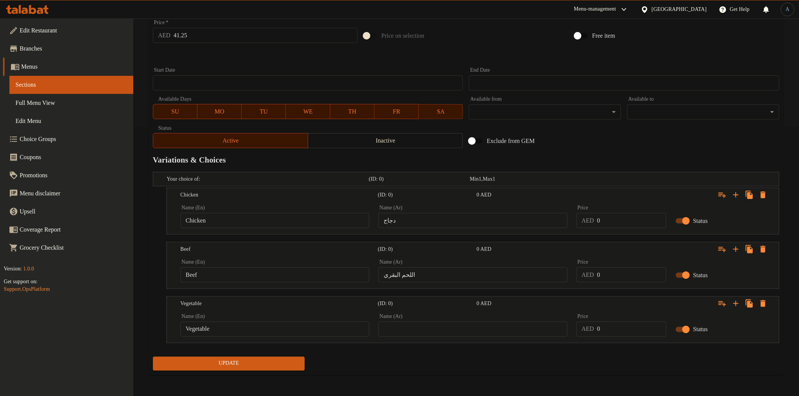
click at [467, 331] on input "text" at bounding box center [472, 329] width 189 height 15
paste input "الخضار"
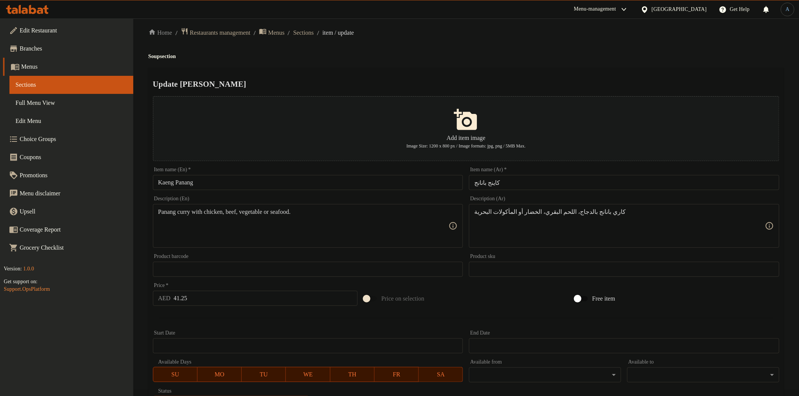
scroll to position [0, 0]
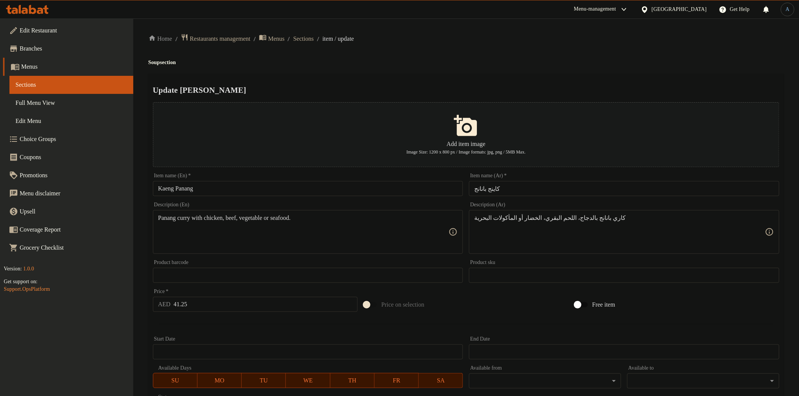
type input "الخضار"
drag, startPoint x: 509, startPoint y: 217, endPoint x: 462, endPoint y: 223, distance: 46.8
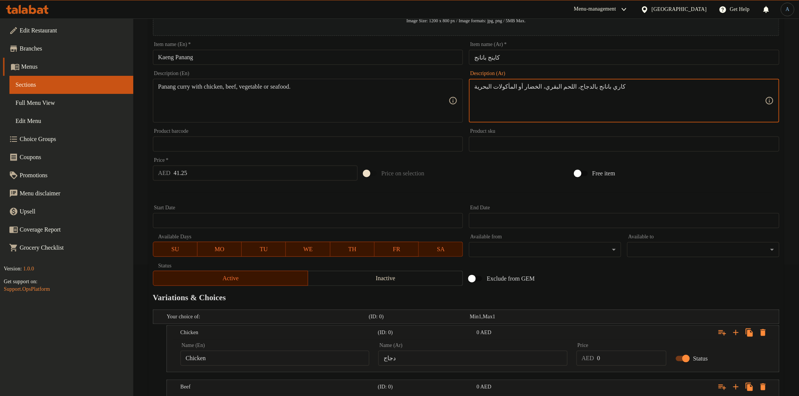
scroll to position [269, 0]
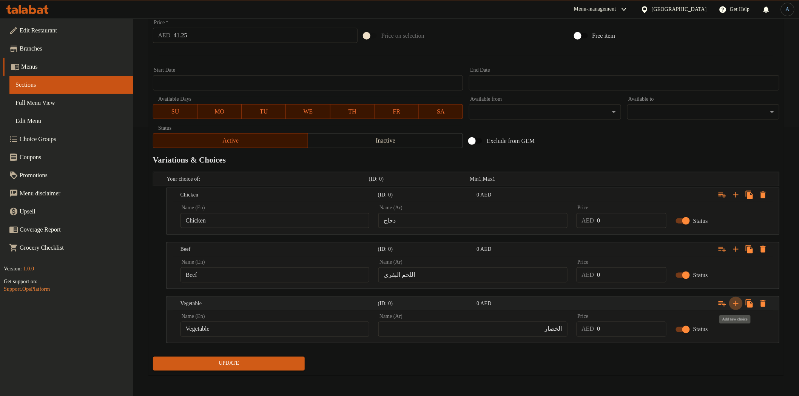
click at [736, 305] on icon "Expand" at bounding box center [735, 303] width 5 height 5
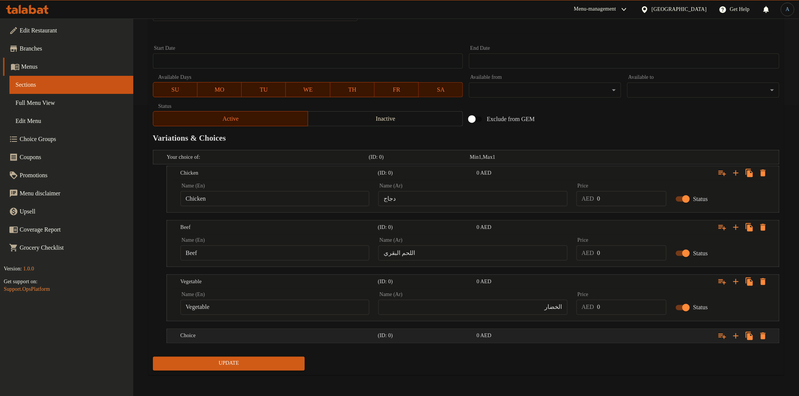
click at [523, 328] on div "Choice (ID: 0) 0 AED" at bounding box center [475, 336] width 592 height 17
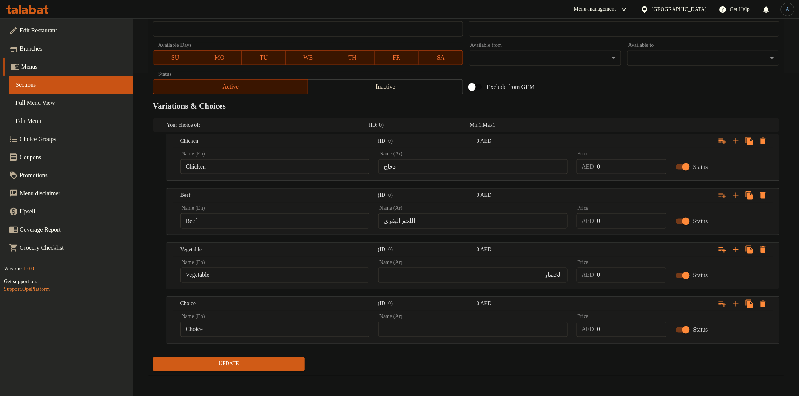
click at [519, 323] on input "text" at bounding box center [472, 329] width 189 height 15
paste input "المأكولات البحرية"
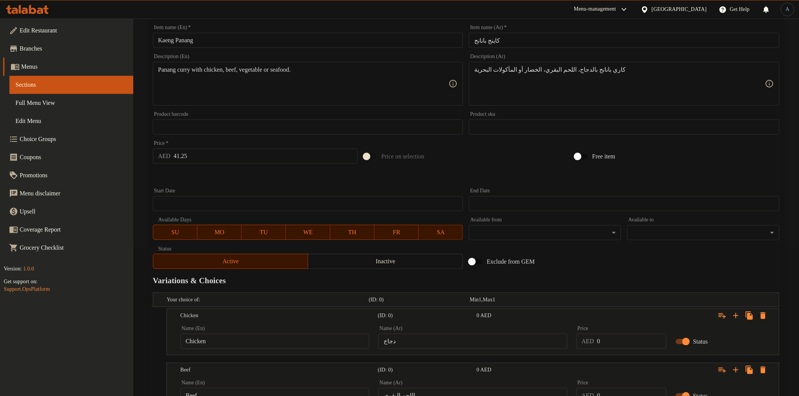
scroll to position [0, 0]
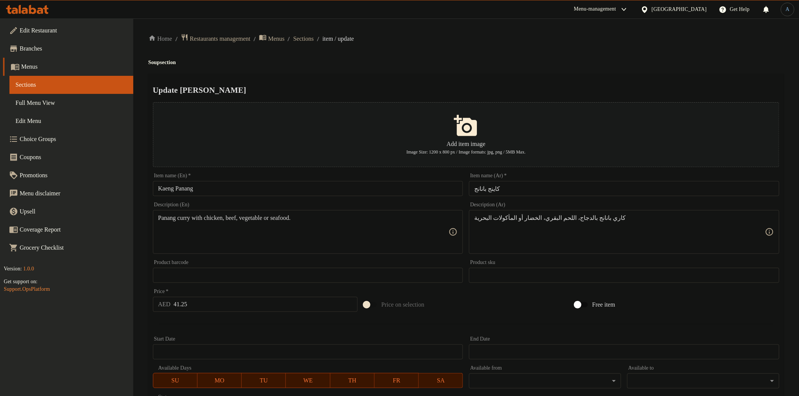
type input "المأكولات البحرية"
click at [296, 219] on textarea "Panang curry with chicken, beef, vegetable or seafood." at bounding box center [303, 232] width 291 height 36
click at [689, 74] on div "Update Kaeng Panang Add item image Image Size: 1200 x 800 px / Image formats: j…" at bounding box center [465, 386] width 635 height 625
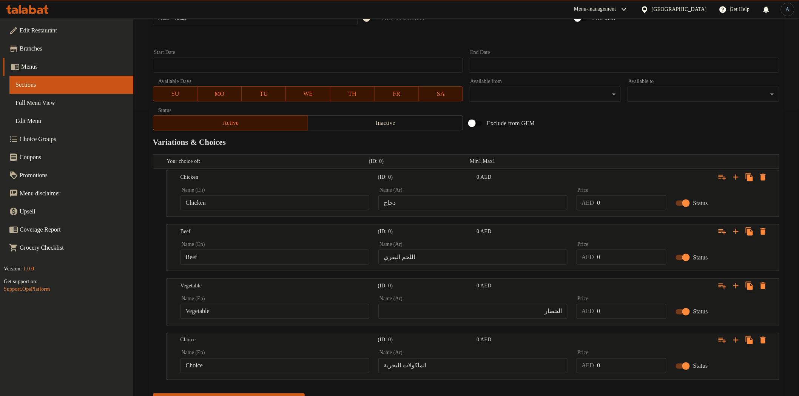
scroll to position [323, 0]
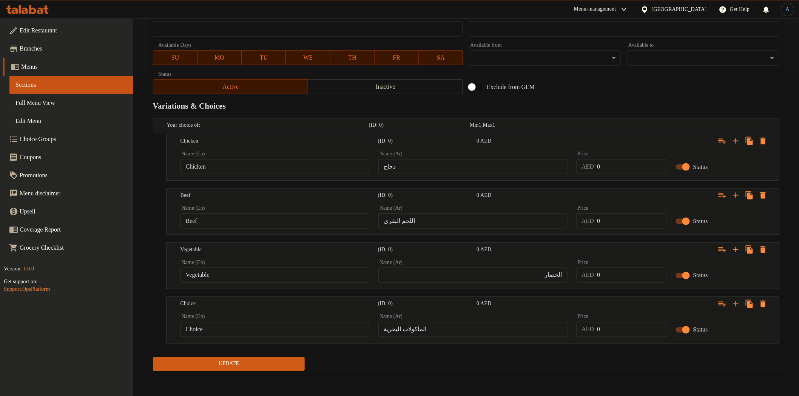
click at [251, 322] on input "Choice" at bounding box center [274, 329] width 189 height 15
paste input "Seafood"
type input "Seafood"
click at [483, 367] on div "Update" at bounding box center [466, 364] width 632 height 20
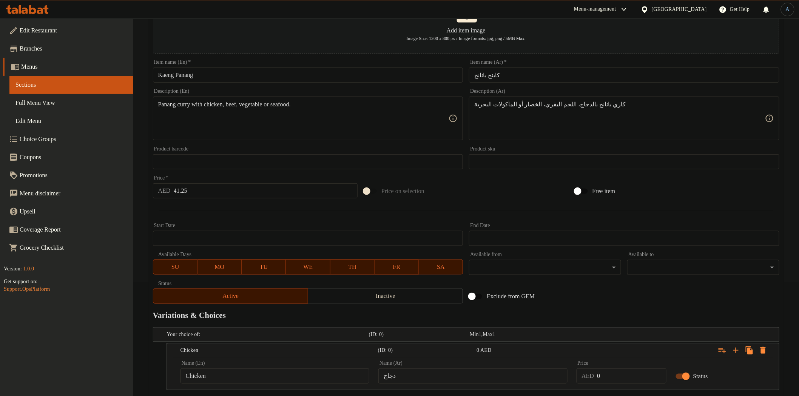
click at [228, 191] on input "41.25" at bounding box center [266, 190] width 184 height 15
type input "0"
click at [236, 223] on div "Start Date Start Date" at bounding box center [308, 234] width 310 height 23
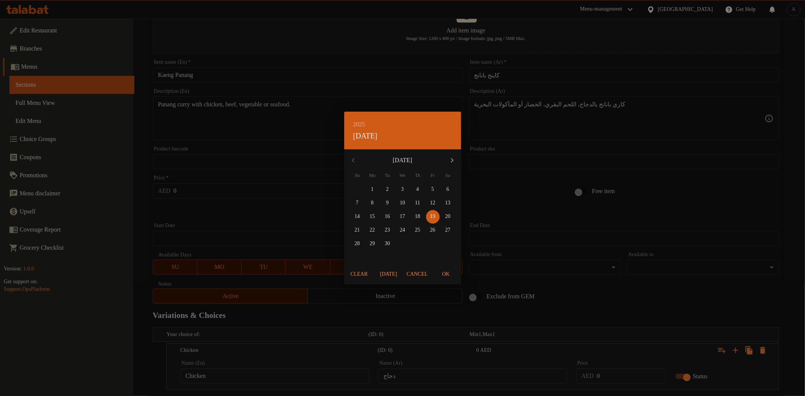
click at [413, 273] on span "Cancel" at bounding box center [417, 274] width 21 height 9
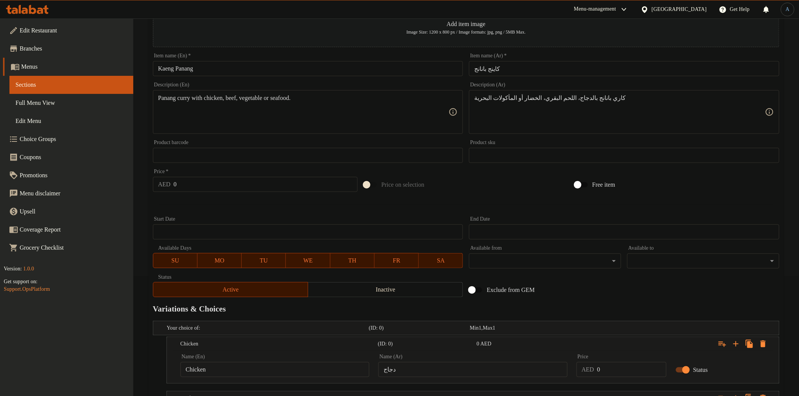
scroll to position [323, 0]
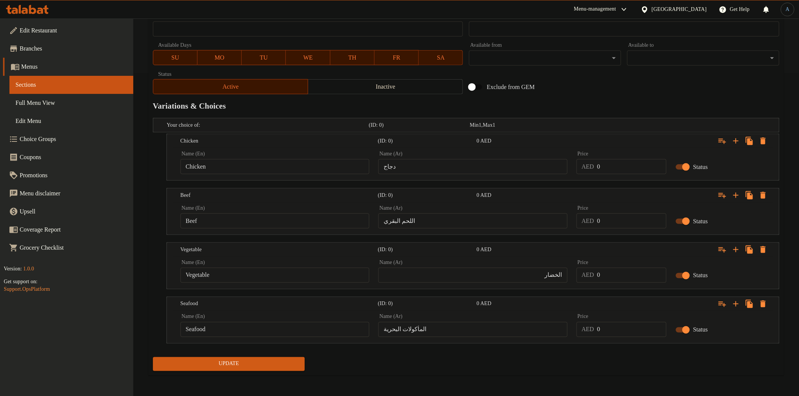
click at [612, 163] on input "0" at bounding box center [631, 166] width 69 height 15
paste input "41.25"
type input "41.25"
click at [620, 217] on input "0" at bounding box center [631, 221] width 69 height 15
paste input "41.25"
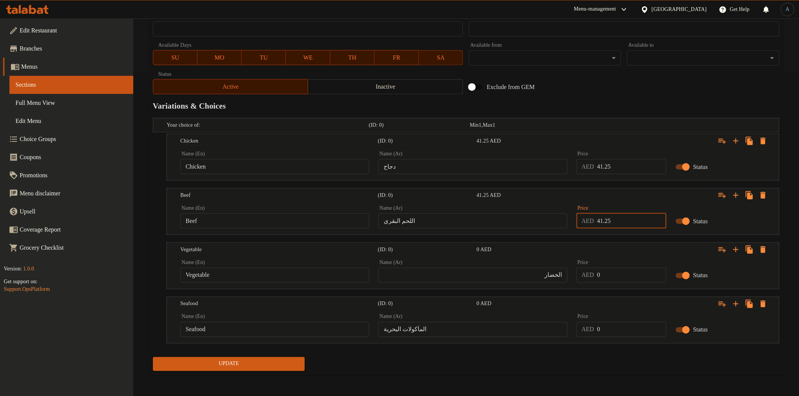
type input "41.25"
click at [612, 273] on input "0" at bounding box center [631, 275] width 69 height 15
paste input "41.25"
type input "41.25"
click at [611, 334] on input "0" at bounding box center [631, 329] width 69 height 15
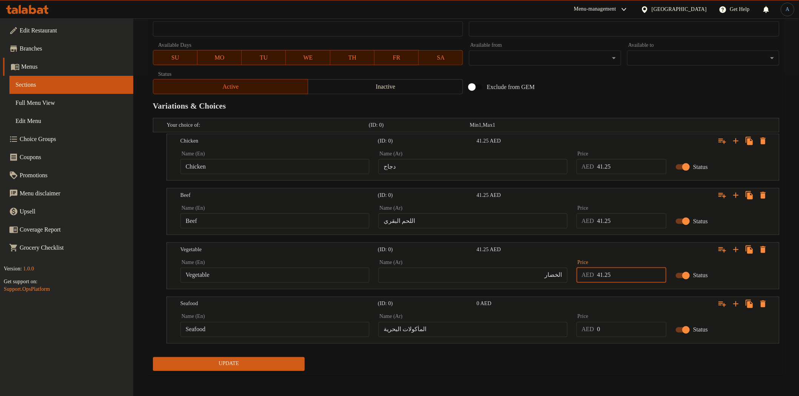
paste input "41.25"
type input "41.25"
click at [605, 351] on div "Your choice of: (ID: 0) Min 1 , Max 1 Name (En) Your choice of: Name (En) Name …" at bounding box center [466, 234] width 632 height 239
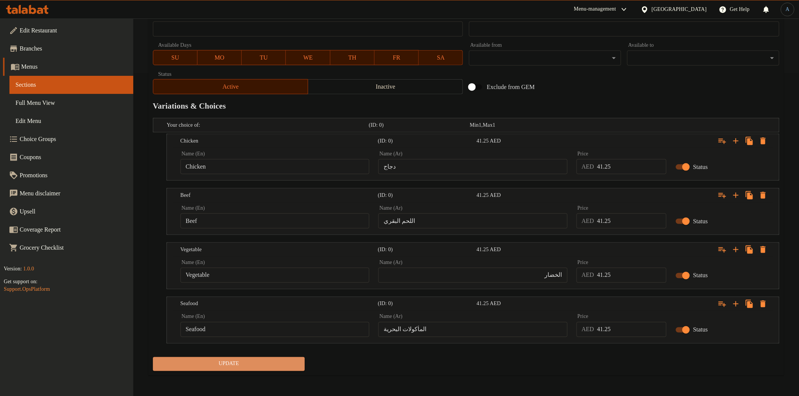
click at [271, 368] on span "Update" at bounding box center [229, 364] width 140 height 9
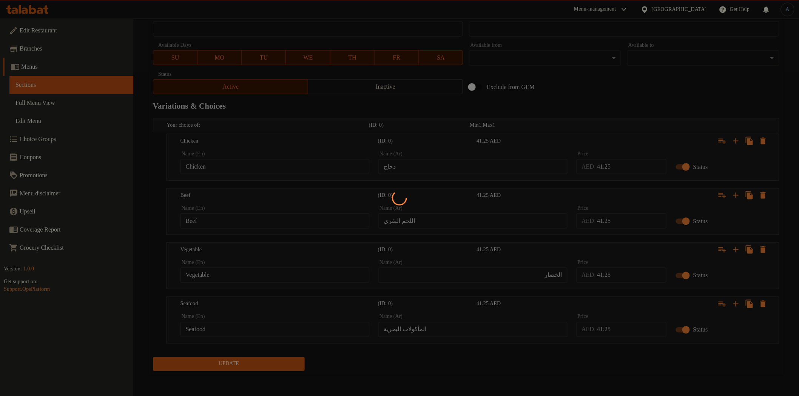
click at [549, 351] on div at bounding box center [399, 198] width 799 height 396
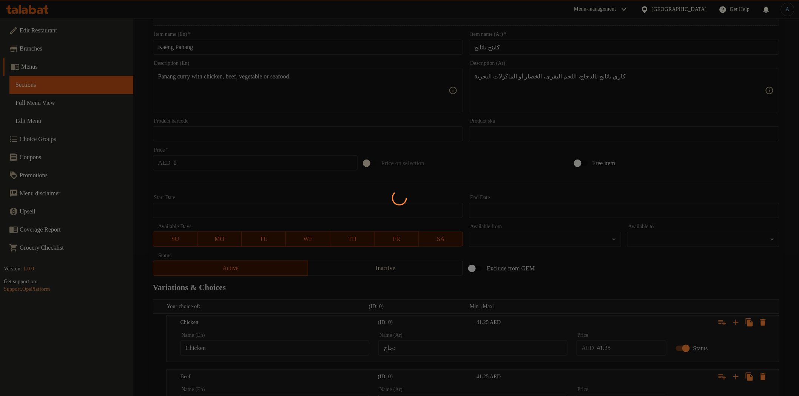
scroll to position [0, 0]
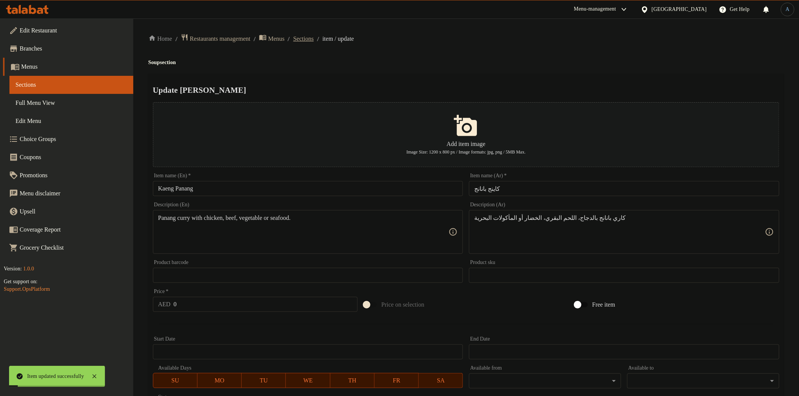
click at [314, 40] on span "Sections" at bounding box center [303, 38] width 20 height 9
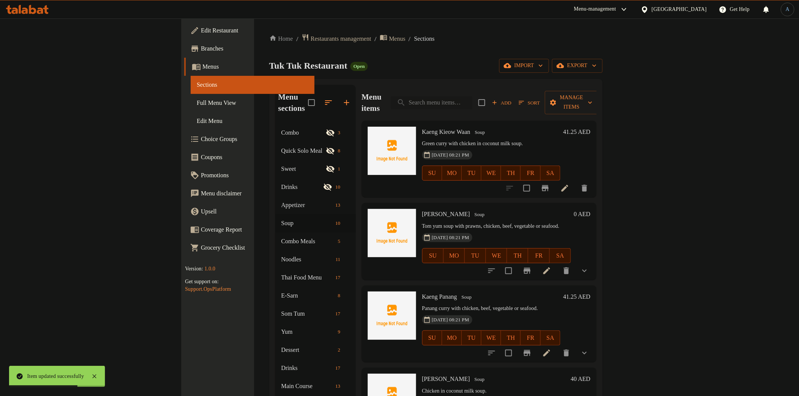
click at [472, 99] on input "search" at bounding box center [432, 102] width 82 height 13
paste input "Kaeng Paa"
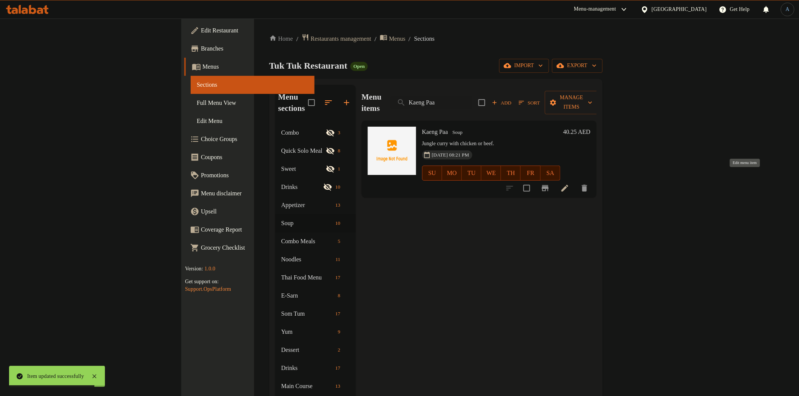
type input "Kaeng Paa"
click at [569, 184] on icon at bounding box center [564, 188] width 9 height 9
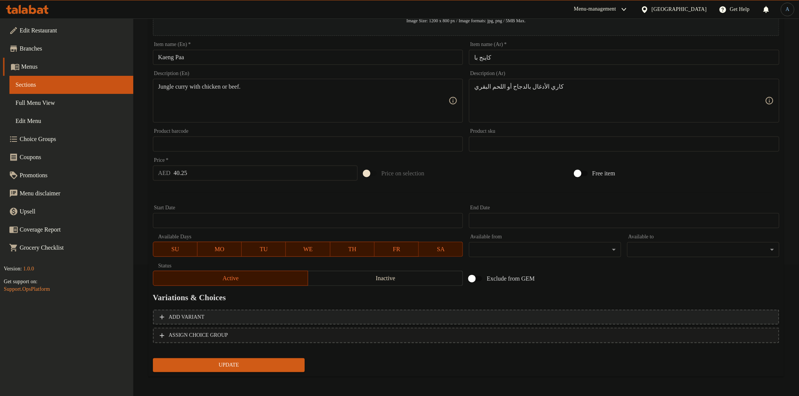
click at [620, 323] on button "Add variant" at bounding box center [466, 317] width 626 height 15
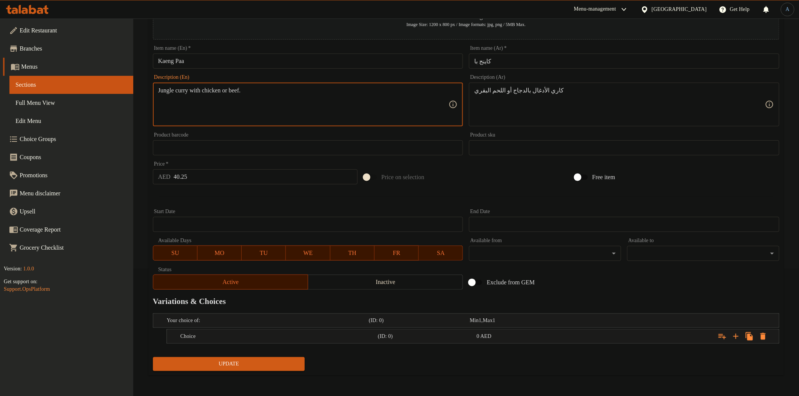
click at [221, 93] on textarea "Jungle curry with chicken or beef." at bounding box center [303, 105] width 291 height 36
click at [735, 335] on icon "Expand" at bounding box center [735, 336] width 9 height 9
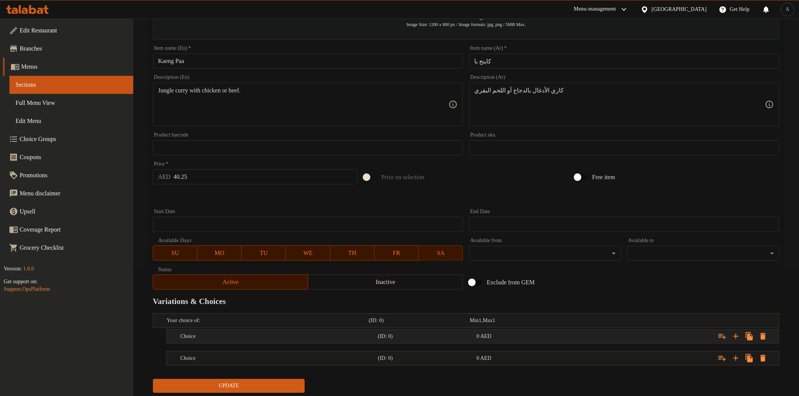
click at [374, 336] on h5 "Choice" at bounding box center [277, 337] width 194 height 8
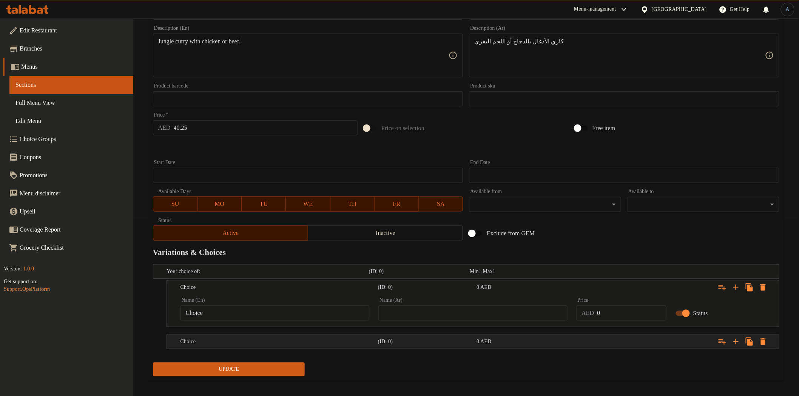
scroll to position [179, 0]
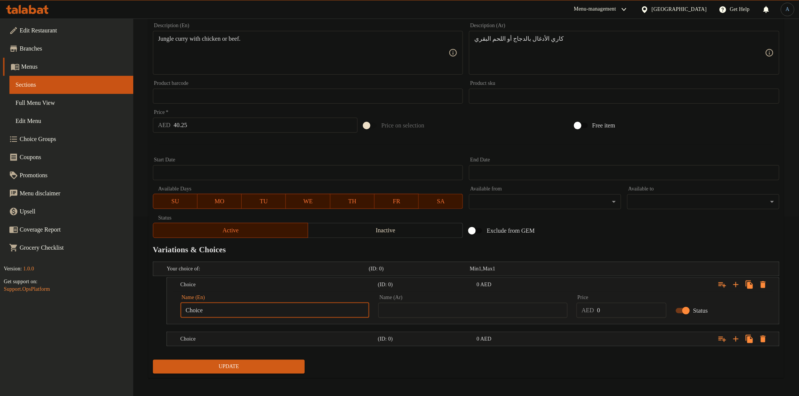
click at [262, 314] on input "Choice" at bounding box center [274, 310] width 189 height 15
paste input "chicken"
click at [296, 310] on input "chicken" at bounding box center [274, 310] width 189 height 15
paste input "C"
type input "Chicken"
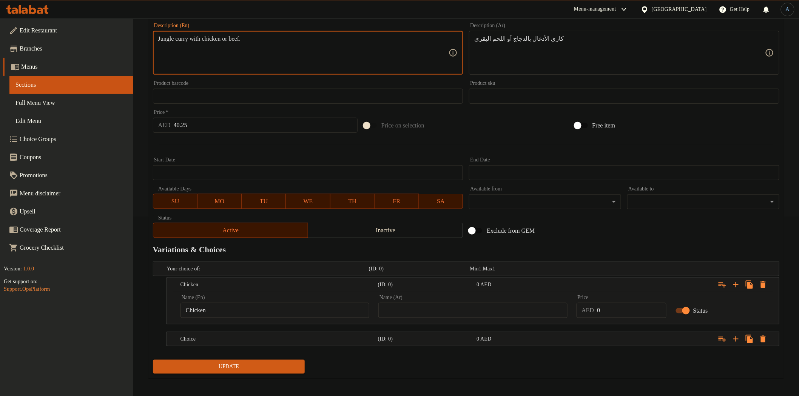
drag, startPoint x: 247, startPoint y: 36, endPoint x: 247, endPoint y: 78, distance: 42.3
click at [247, 36] on textarea "Jungle curry with chicken or beef." at bounding box center [303, 53] width 291 height 36
click at [244, 336] on h5 "Choice" at bounding box center [277, 340] width 194 height 8
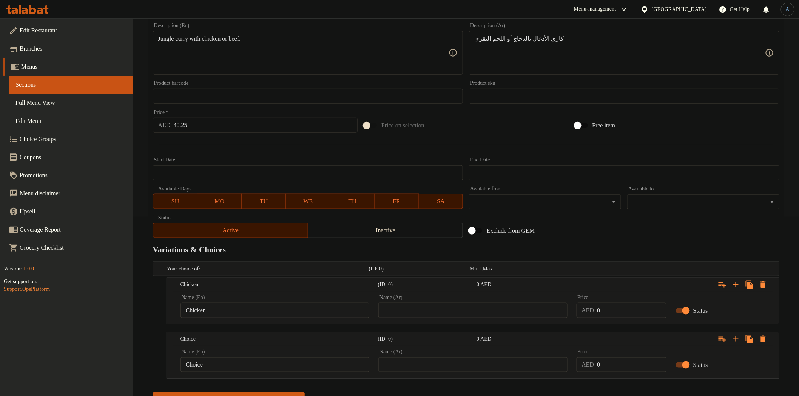
click at [206, 368] on input "Choice" at bounding box center [274, 364] width 189 height 15
paste input "beef"
click at [223, 359] on input "beef" at bounding box center [274, 364] width 189 height 15
paste input "B"
type input "Beef"
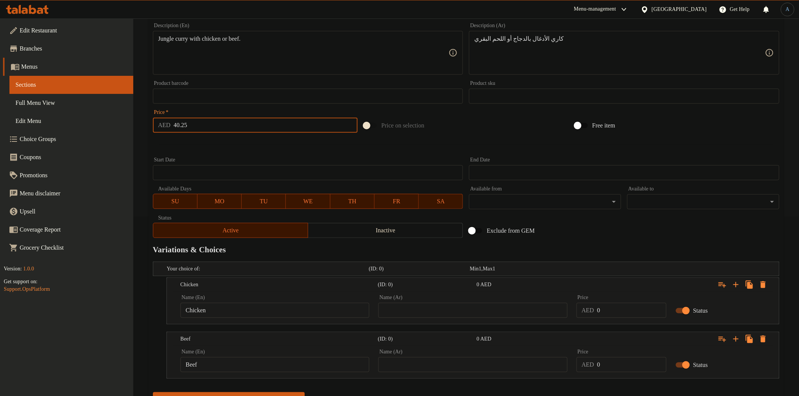
click at [213, 130] on input "40.25" at bounding box center [266, 125] width 184 height 15
click at [613, 308] on input "0" at bounding box center [631, 310] width 69 height 15
paste input "40.25"
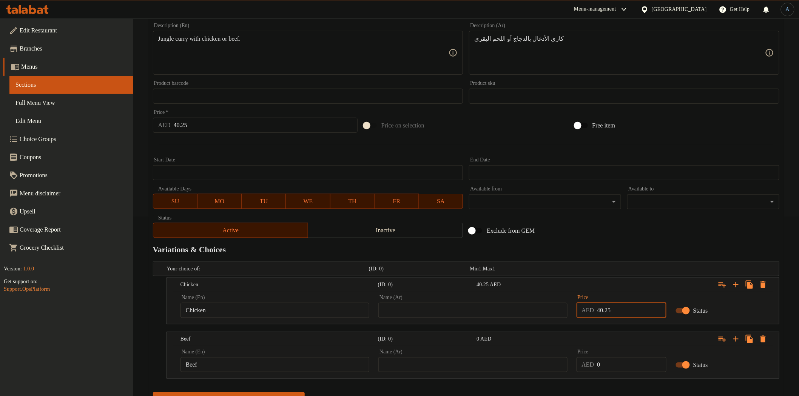
type input "40.25"
click at [610, 364] on input "0" at bounding box center [631, 364] width 69 height 15
paste input "40.25"
type input "40.25"
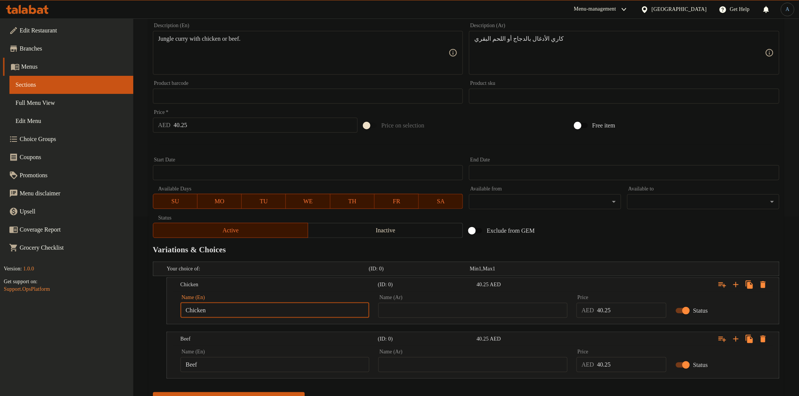
click at [246, 314] on input "Chicken" at bounding box center [274, 310] width 189 height 15
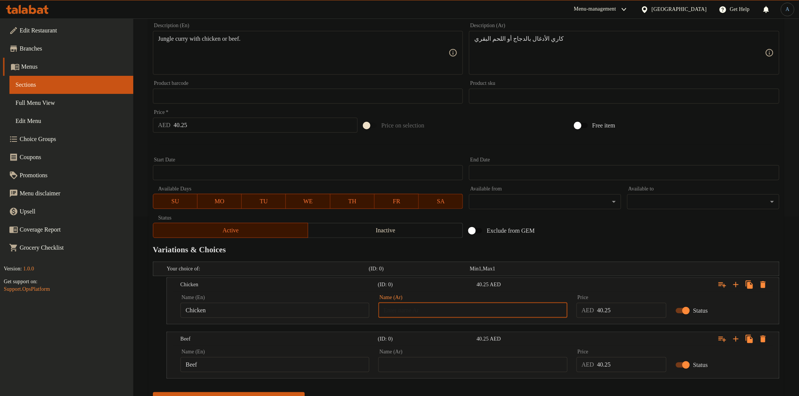
click at [482, 309] on input "text" at bounding box center [472, 310] width 189 height 15
paste input "دجاج"
type input "دجاج"
drag, startPoint x: 497, startPoint y: 37, endPoint x: 470, endPoint y: 41, distance: 27.8
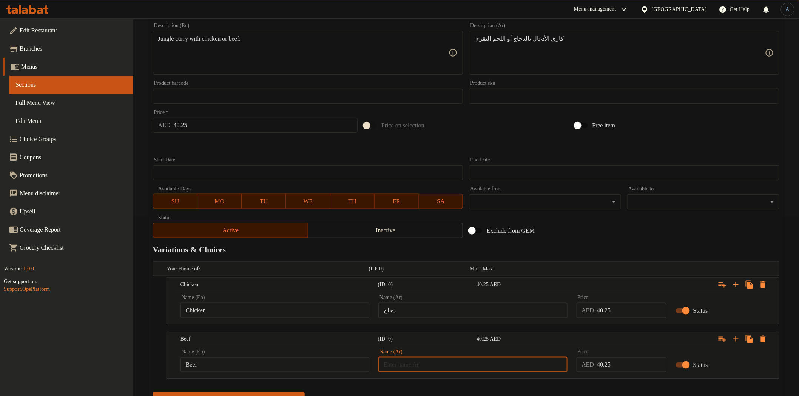
click at [469, 369] on input "text" at bounding box center [472, 364] width 189 height 15
paste input "اللحم البقري"
type input "اللحم البقري"
click at [270, 126] on input "40.25" at bounding box center [266, 125] width 184 height 15
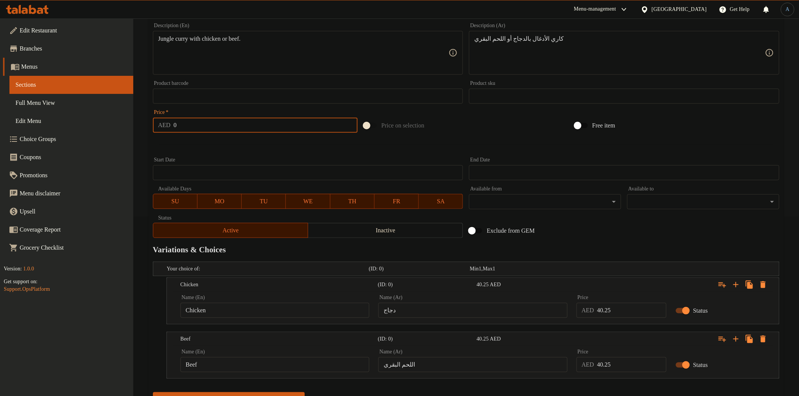
type input "0"
click at [265, 142] on div at bounding box center [466, 145] width 632 height 18
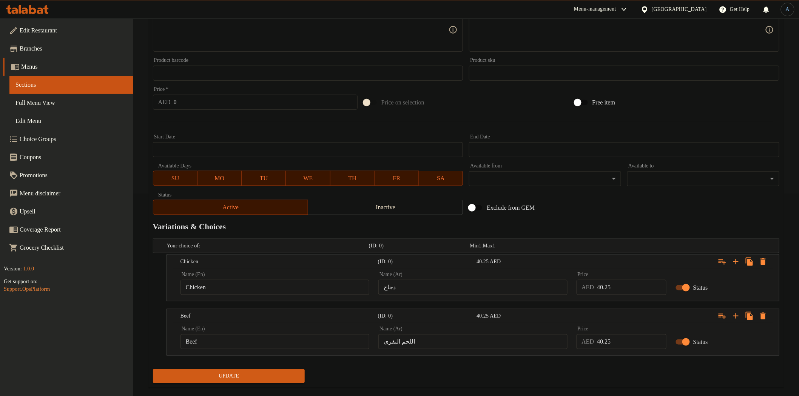
scroll to position [214, 0]
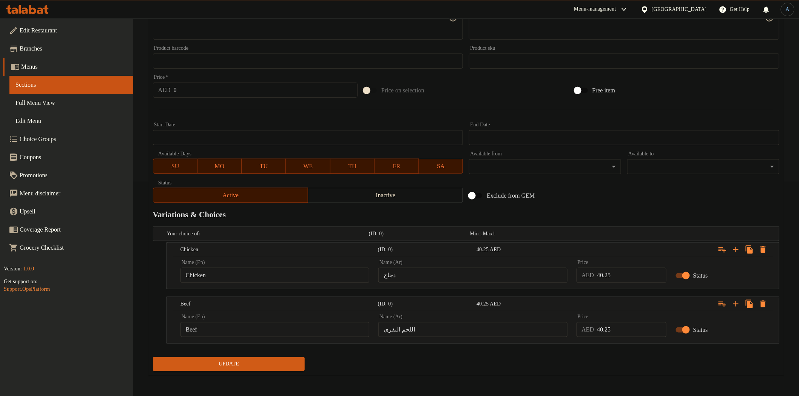
click at [257, 359] on button "Update" at bounding box center [229, 364] width 152 height 14
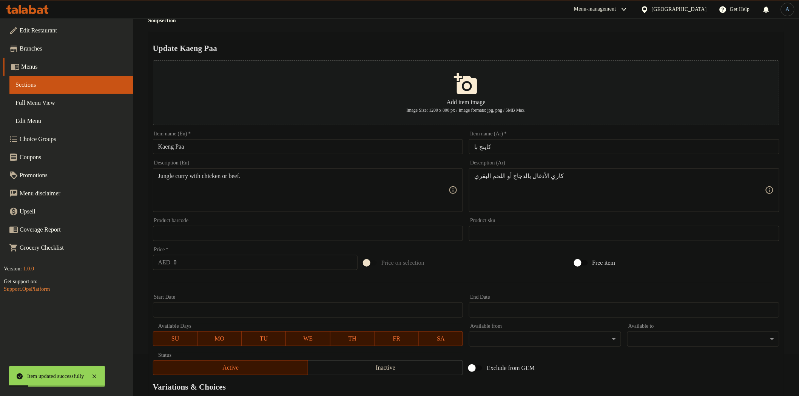
scroll to position [0, 0]
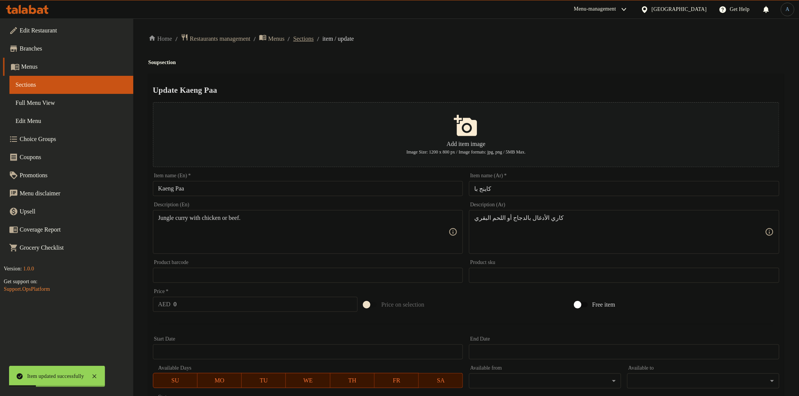
click at [314, 38] on span "Sections" at bounding box center [303, 38] width 20 height 9
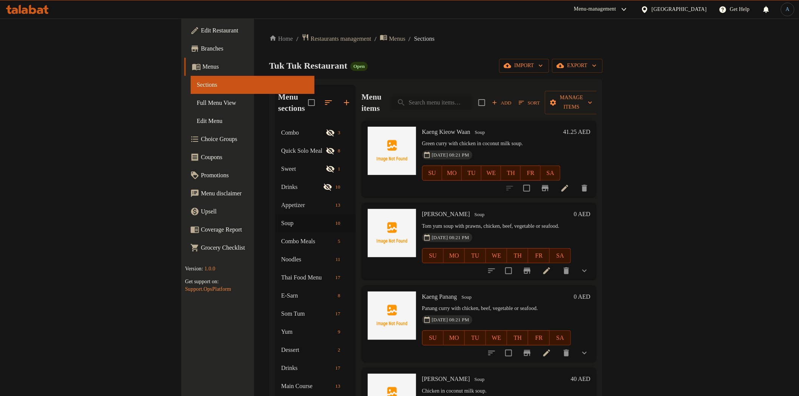
drag, startPoint x: 507, startPoint y: 104, endPoint x: 513, endPoint y: 96, distance: 10.0
click at [508, 102] on div "Menu items Add Sort Manage items" at bounding box center [479, 103] width 235 height 36
click at [472, 96] on input "search" at bounding box center [432, 102] width 82 height 13
paste input "Sen Yai Pad [PERSON_NAME]"
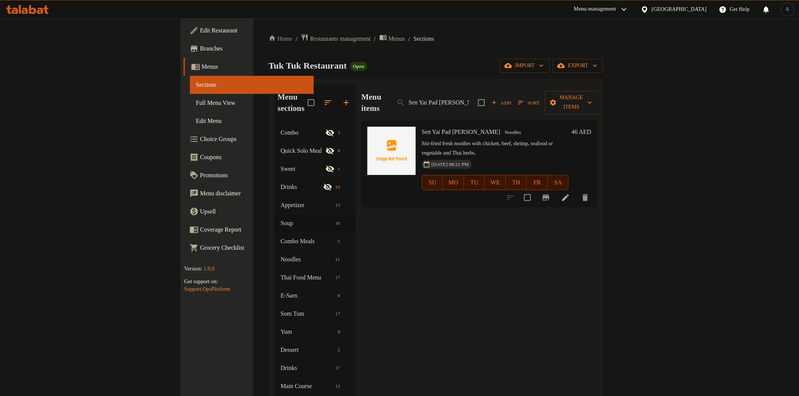
type input "Sen Yai Pad [PERSON_NAME]"
click at [570, 193] on icon at bounding box center [565, 197] width 9 height 9
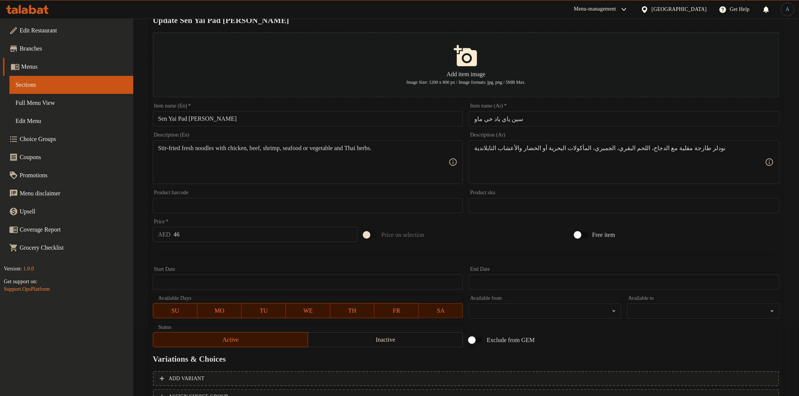
scroll to position [131, 0]
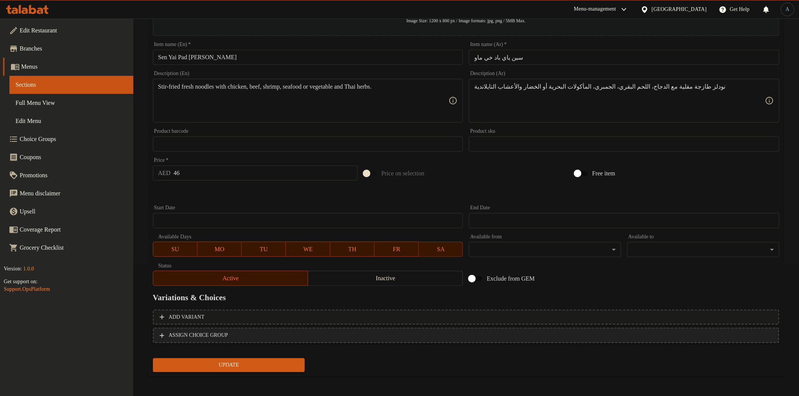
click at [616, 328] on button "ASSIGN CHOICE GROUP" at bounding box center [466, 335] width 626 height 15
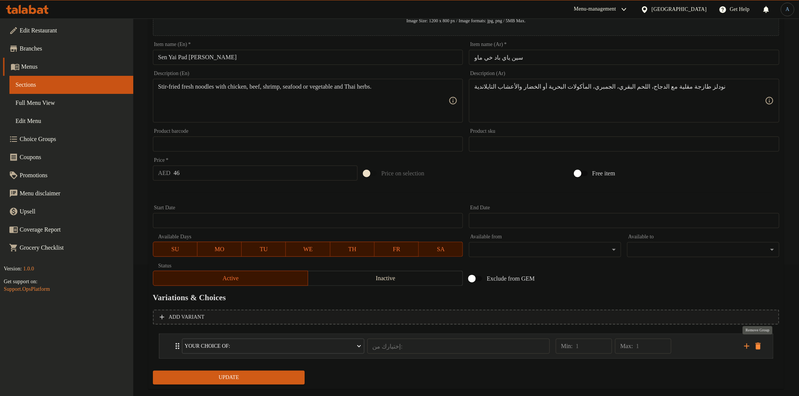
click at [759, 345] on icon "delete" at bounding box center [757, 346] width 5 height 7
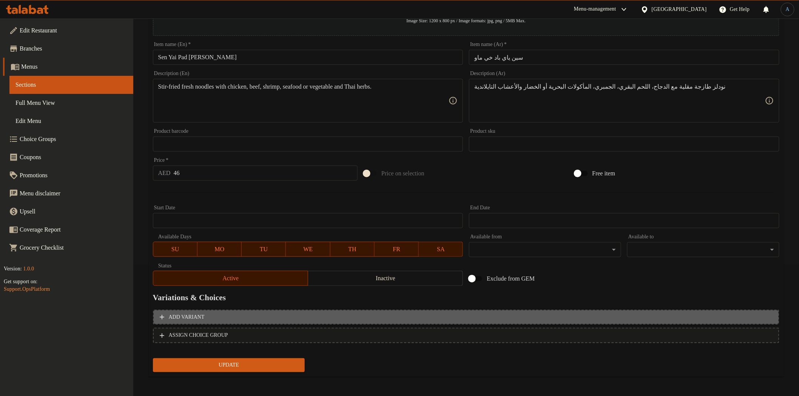
click at [699, 317] on span "Add variant" at bounding box center [466, 317] width 613 height 9
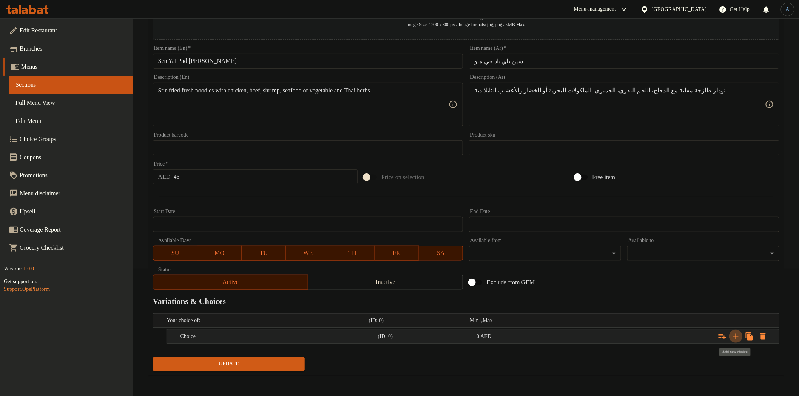
click at [735, 336] on icon "Expand" at bounding box center [735, 336] width 5 height 5
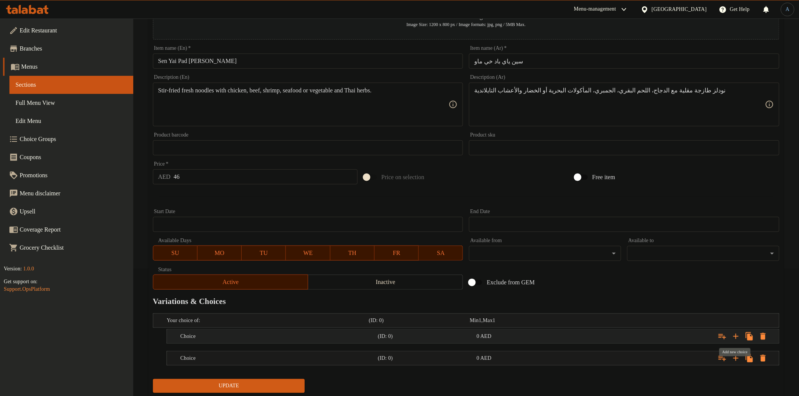
click at [735, 336] on icon "Expand" at bounding box center [735, 336] width 5 height 5
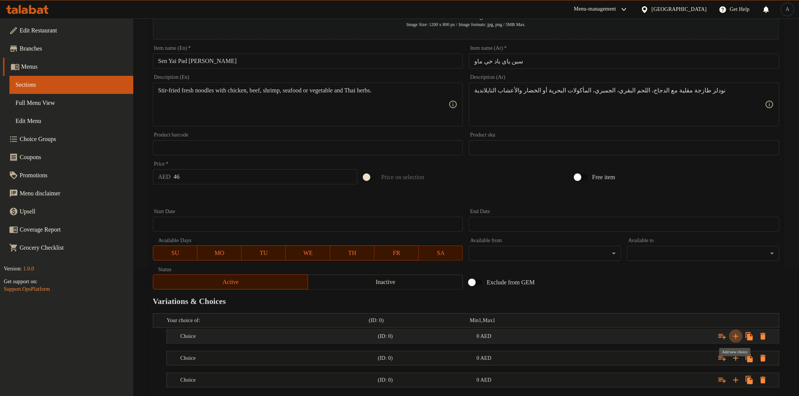
click at [735, 336] on icon "Expand" at bounding box center [735, 336] width 5 height 5
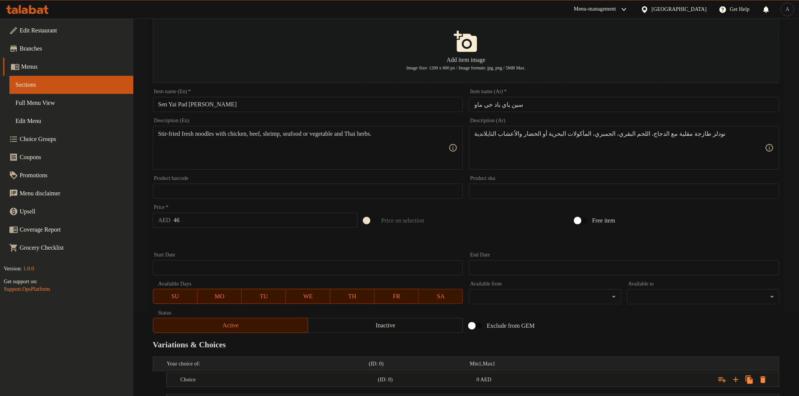
scroll to position [0, 0]
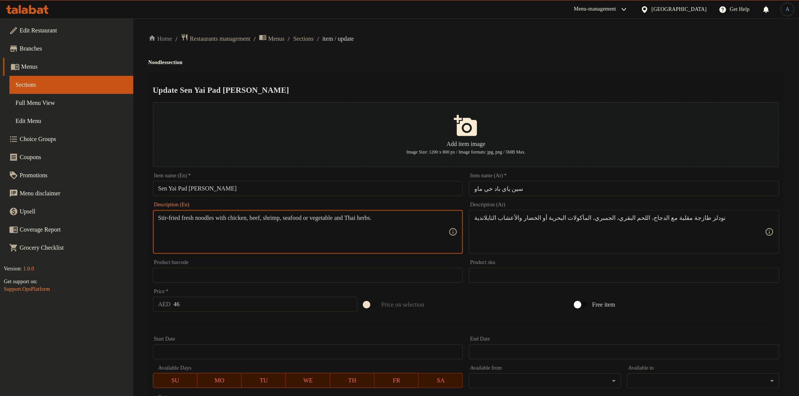
click at [258, 216] on textarea "Stir-fried fresh noodles with chicken, beef, shrimp, seafood or vegetable and T…" at bounding box center [303, 232] width 291 height 36
type textarea "Stir-fried fresh noodles with chicken, beef, shrimp, seafood or vegetable and T…"
click at [397, 62] on h4 "Noodles section" at bounding box center [465, 63] width 635 height 8
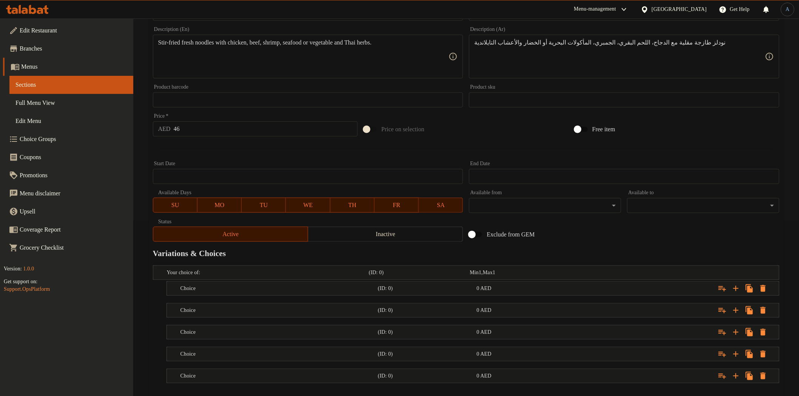
scroll to position [216, 0]
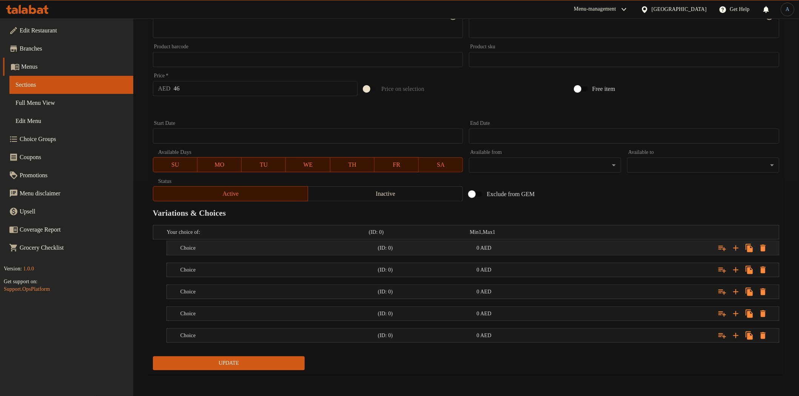
click at [233, 245] on h5 "Choice" at bounding box center [277, 249] width 194 height 8
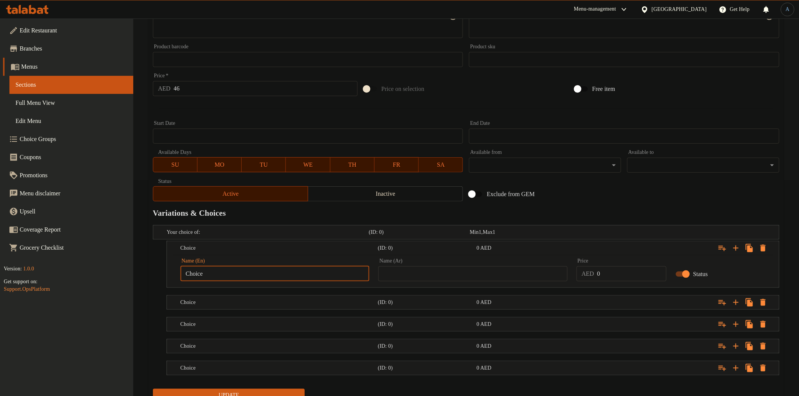
click at [227, 279] on input "Choice" at bounding box center [274, 273] width 189 height 15
paste input "icken"
type input "Chicken"
click at [426, 274] on input "text" at bounding box center [472, 273] width 189 height 15
type input "دجاج"
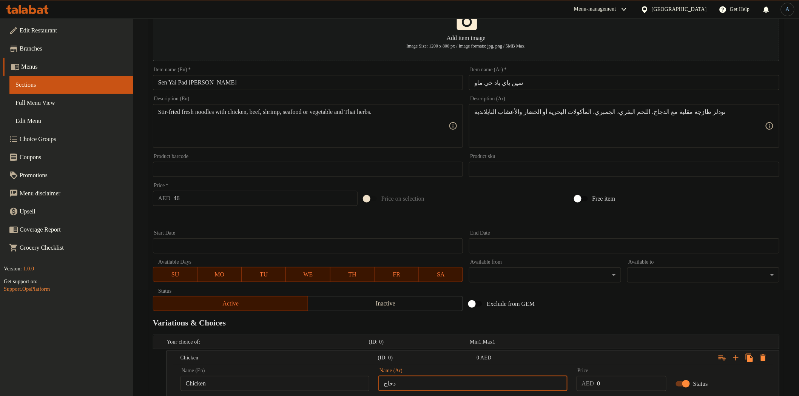
scroll to position [0, 0]
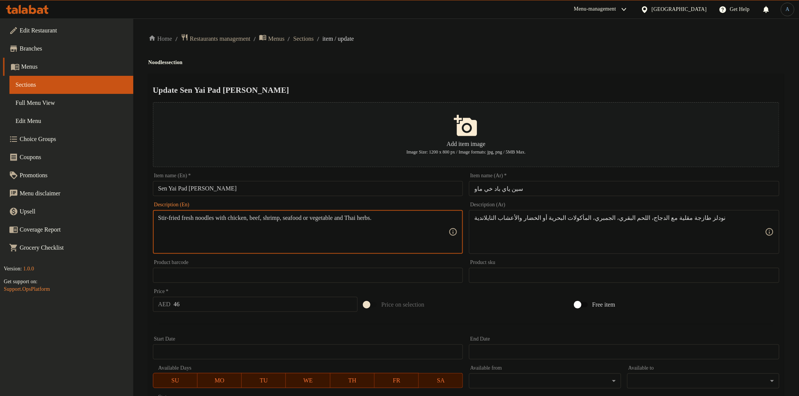
click at [273, 218] on textarea "Stir-fried fresh noodles with chicken, beef, shrimp, seafood or vegetable and T…" at bounding box center [303, 232] width 291 height 36
click at [677, 89] on h2 "Update Sen Yai Pad [PERSON_NAME]" at bounding box center [466, 90] width 626 height 11
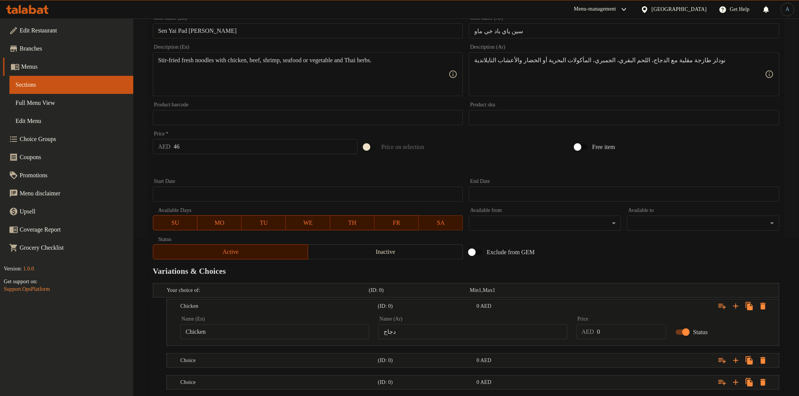
scroll to position [248, 0]
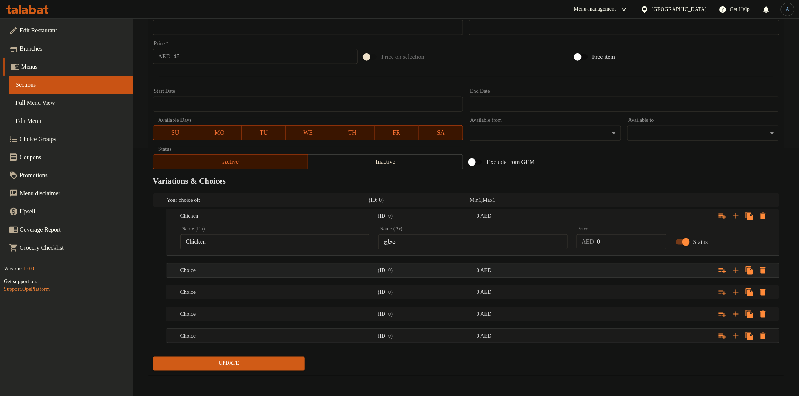
click at [251, 267] on h5 "Choice" at bounding box center [277, 271] width 194 height 8
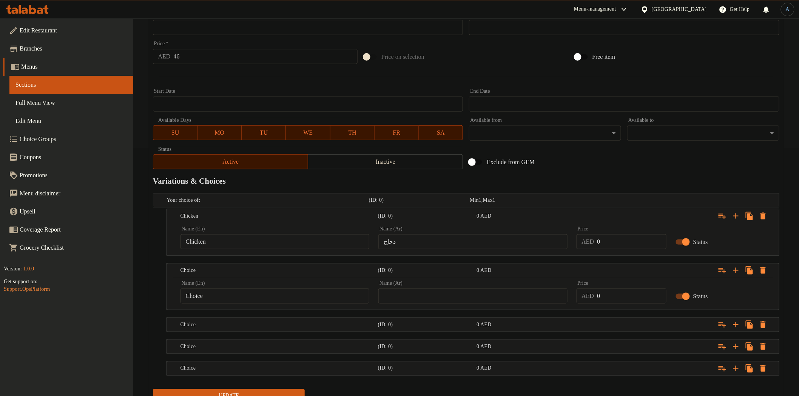
click at [228, 297] on input "Choice" at bounding box center [274, 296] width 189 height 15
paste input "Beef"
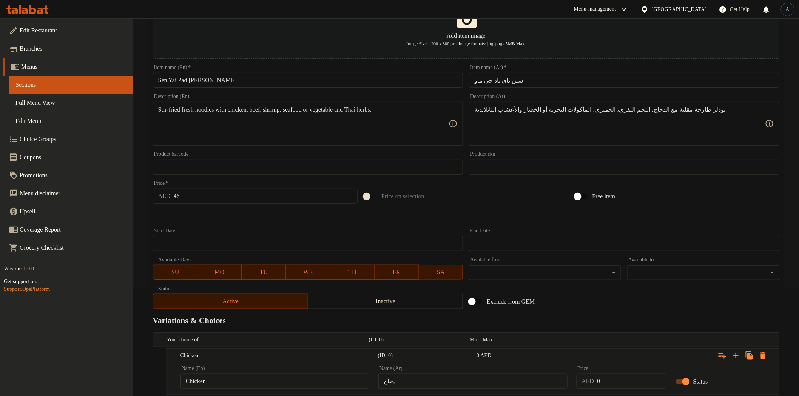
scroll to position [0, 0]
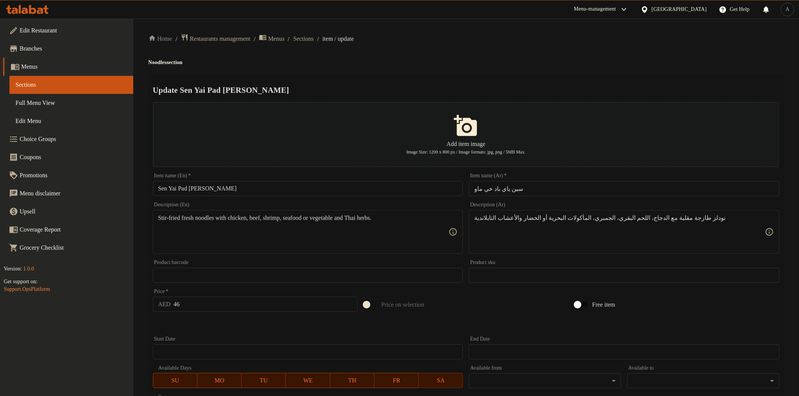
type input "Beef"
click at [603, 217] on textarea "نودلز طازجة مقلية مع الدجاج، اللحم البقري، الجمبري، المأكولات البحرية أو الخضار…" at bounding box center [619, 232] width 291 height 36
click at [618, 217] on textarea "نودلز طازجة مقلية مع الدجاج، اللحم البقري، الجمبري، المأكولات البحرية أو الخضار…" at bounding box center [619, 232] width 291 height 36
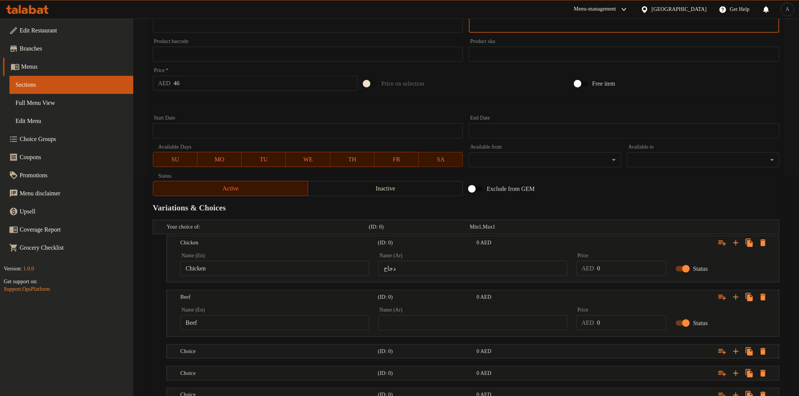
scroll to position [280, 0]
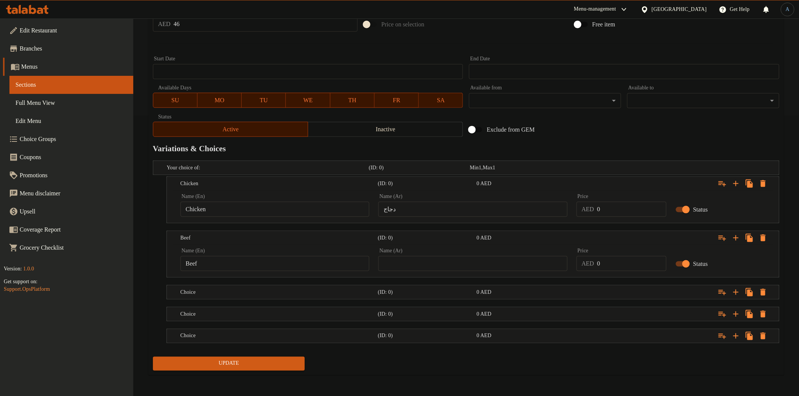
click at [502, 262] on input "text" at bounding box center [472, 263] width 189 height 15
paste input "اللحم البقري"
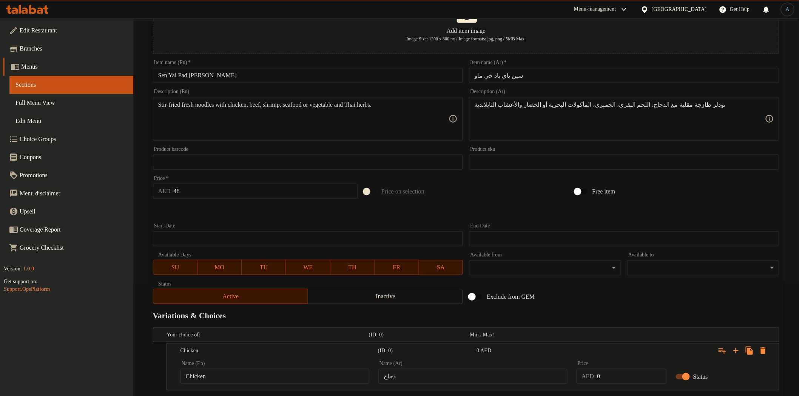
scroll to position [29, 0]
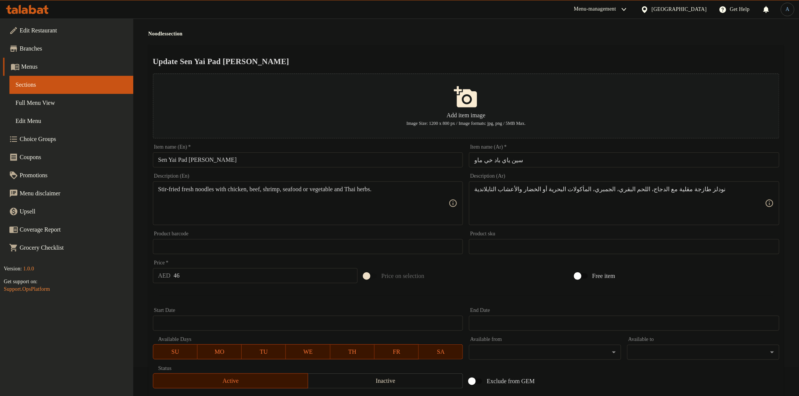
type input "اللحم البقري"
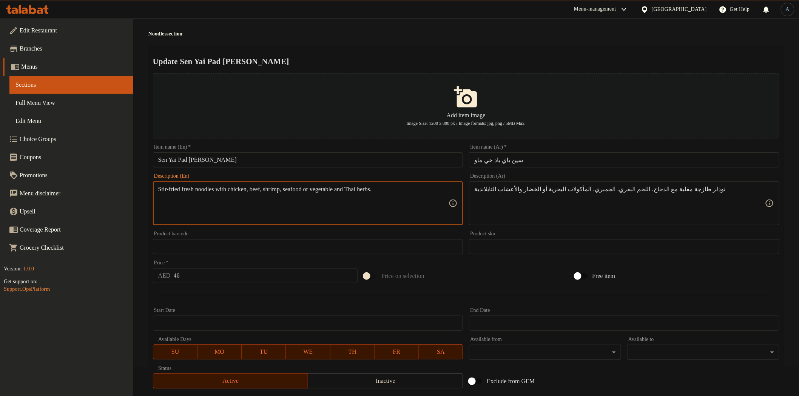
click at [295, 189] on textarea "Stir-fried fresh noodles with chicken, beef, shrimp, seafood or vegetable and T…" at bounding box center [303, 204] width 291 height 36
click at [665, 65] on h2 "Update Sen Yai Pad [PERSON_NAME]" at bounding box center [466, 61] width 626 height 11
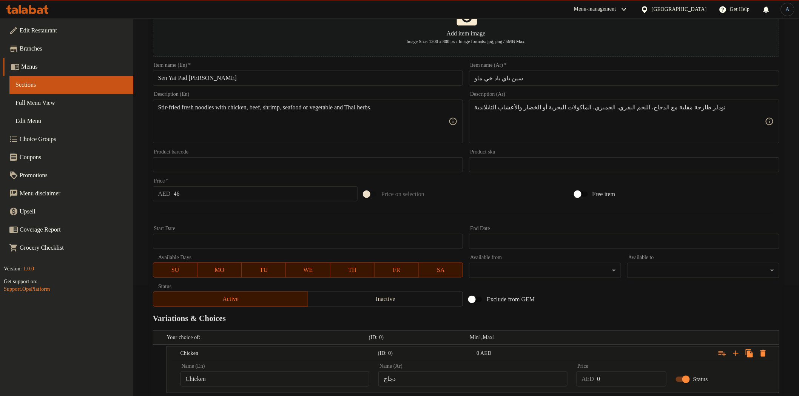
scroll to position [280, 0]
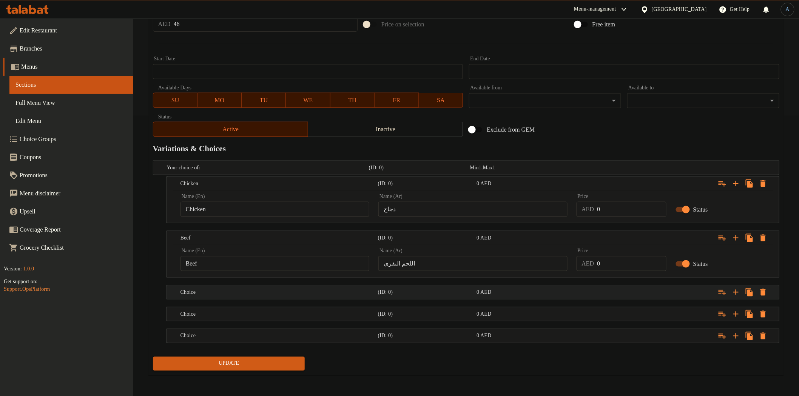
click at [286, 289] on h5 "Choice" at bounding box center [277, 293] width 194 height 8
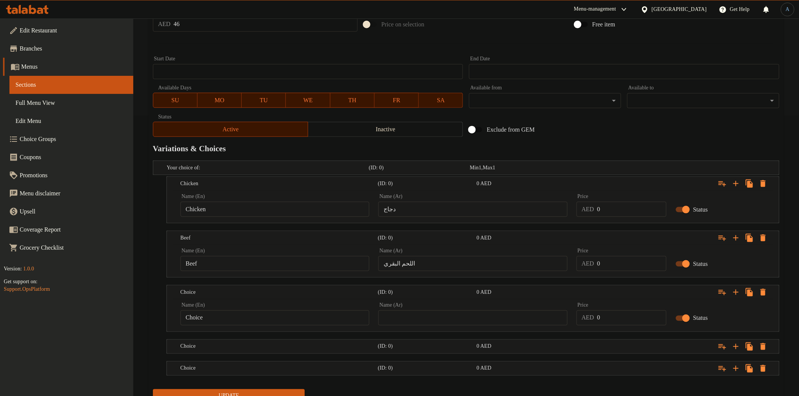
click at [239, 309] on div "Name (En) Choice Name (En)" at bounding box center [274, 314] width 189 height 23
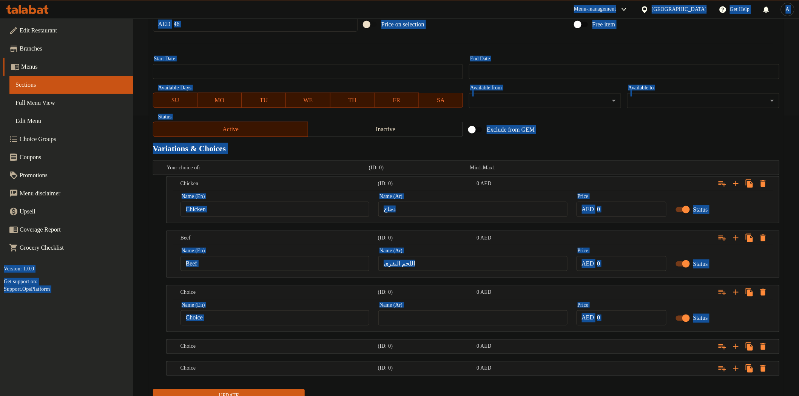
click at [238, 312] on input "Choice" at bounding box center [274, 318] width 189 height 15
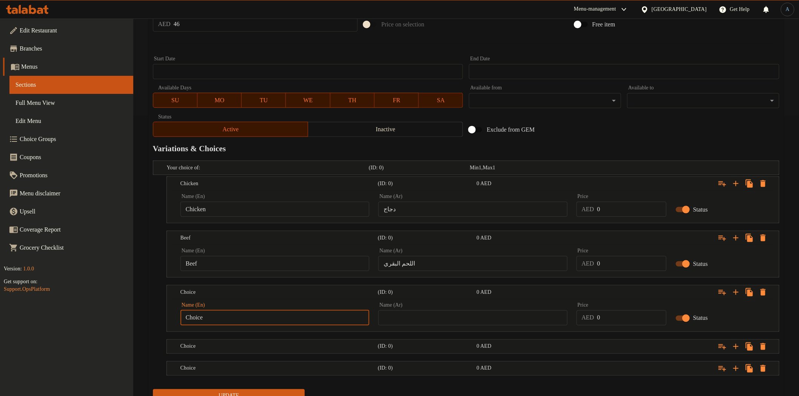
paste input "Shrimp"
type input "Shrimp"
click at [468, 318] on input "text" at bounding box center [472, 318] width 189 height 15
paste input "جمبري"
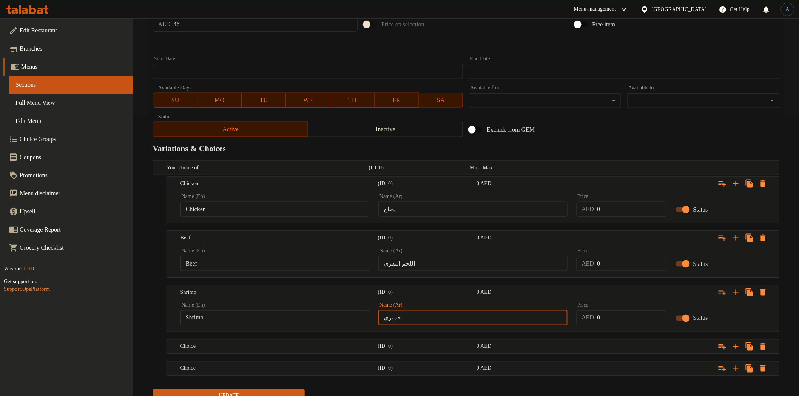
type input "جمبري"
click at [560, 129] on div "Exclude from GEM" at bounding box center [571, 130] width 211 height 20
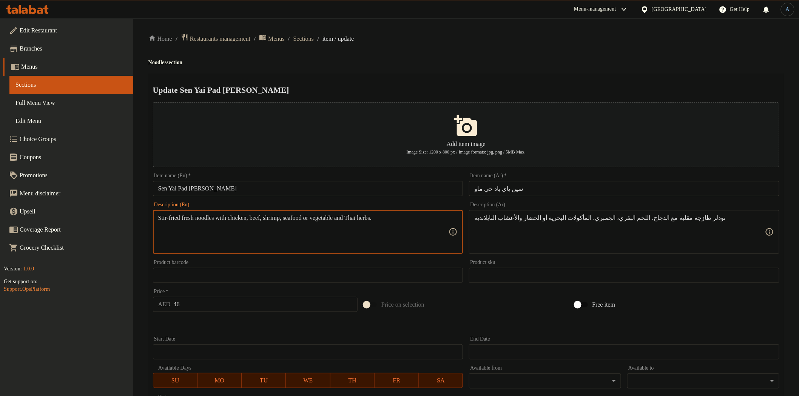
click at [314, 221] on textarea "Stir-fried fresh noodles with chicken, beef, shrimp, seafood or vegetable and T…" at bounding box center [303, 232] width 291 height 36
click at [654, 57] on div "Home / Restaurants management / Menus / Sections / item / update Noodles sectio…" at bounding box center [465, 364] width 635 height 661
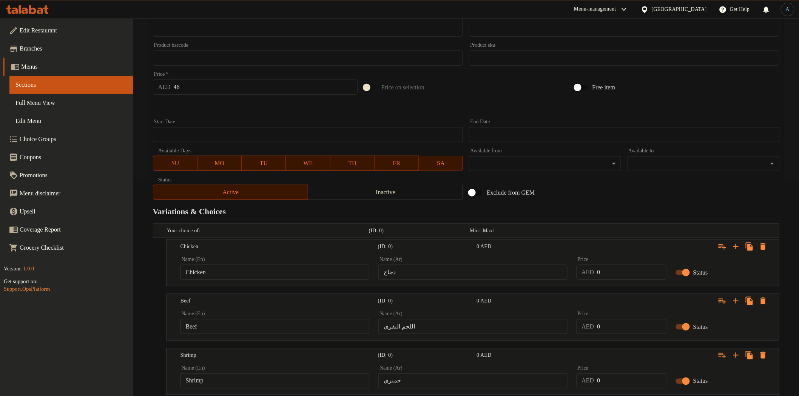
scroll to position [313, 0]
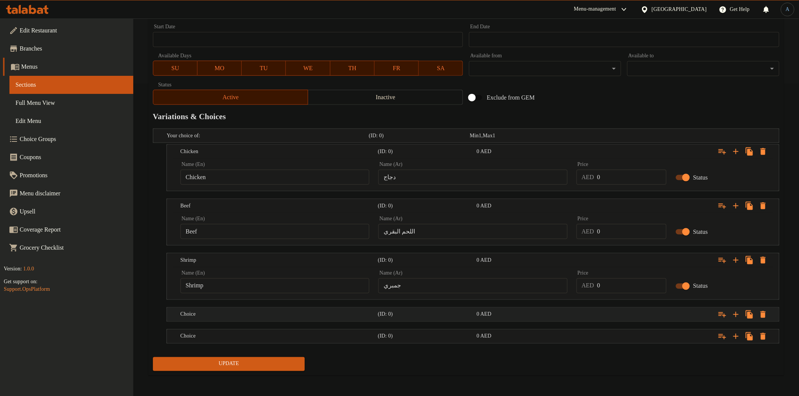
click at [245, 316] on h5 "Choice" at bounding box center [277, 315] width 194 height 8
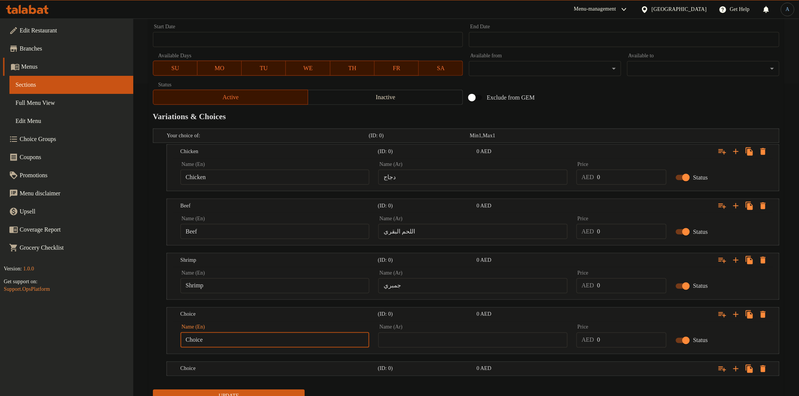
click at [225, 341] on input "Choice" at bounding box center [274, 340] width 189 height 15
paste input "Seafood"
type input "Seafood"
click at [467, 335] on input "text" at bounding box center [472, 340] width 189 height 15
paste input "مأكولات بحرية,"
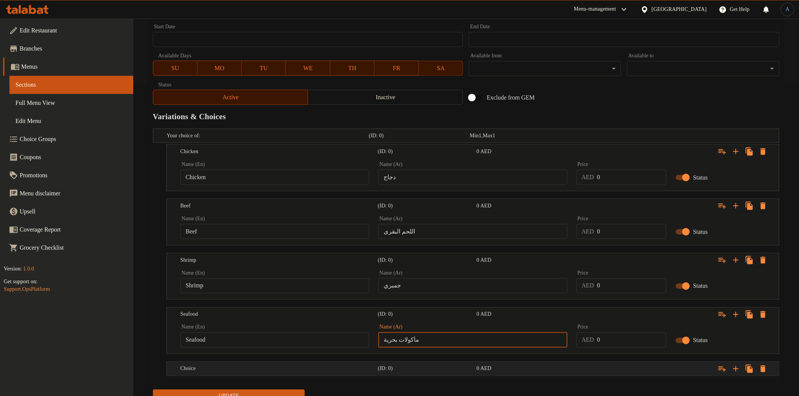
type input "مأكولات بحرية"
click at [444, 365] on h5 "(ID: 0)" at bounding box center [426, 369] width 96 height 8
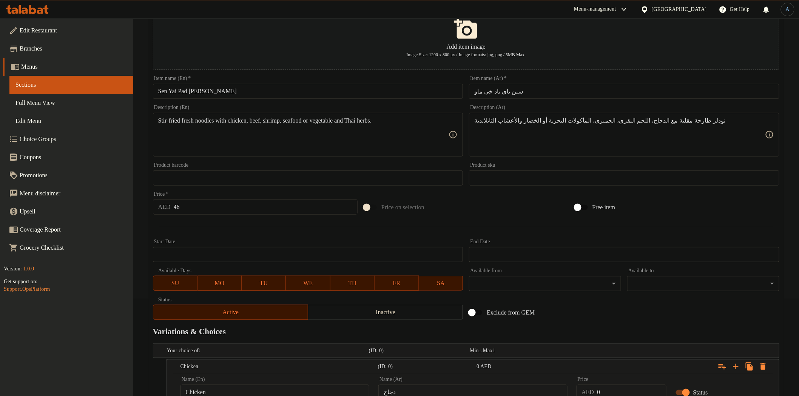
scroll to position [0, 0]
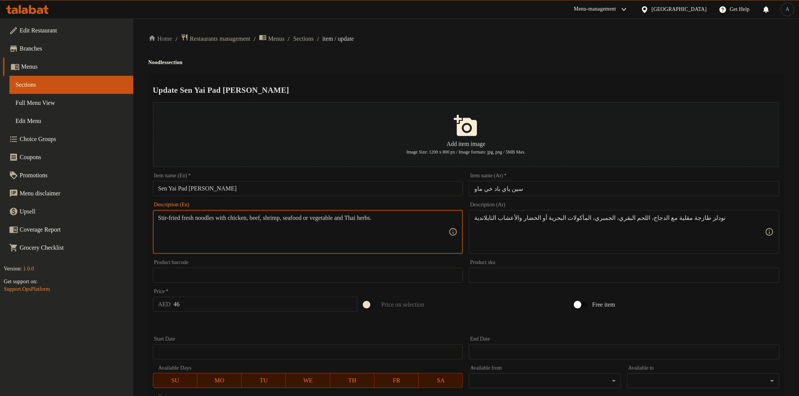
click at [355, 218] on textarea "Stir-fried fresh noodles with chicken, beef, shrimp, seafood or vegetable and T…" at bounding box center [303, 232] width 291 height 36
click at [659, 66] on div "Home / Restaurants management / Menus / Sections / item / update Noodles sectio…" at bounding box center [465, 397] width 635 height 726
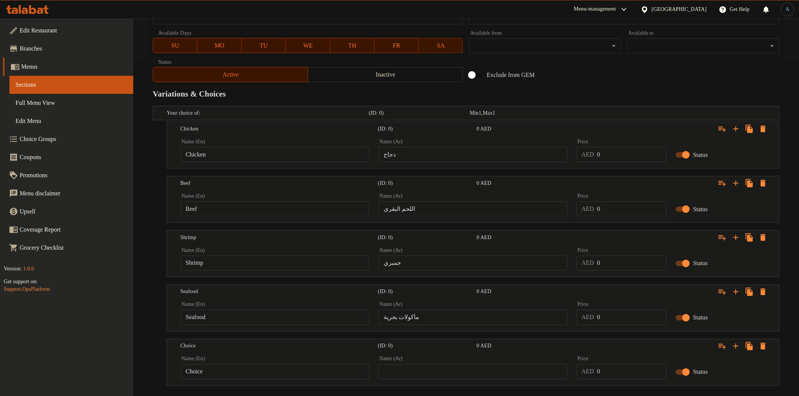
click at [245, 372] on input "Choice" at bounding box center [274, 372] width 189 height 15
paste input "Vegetable"
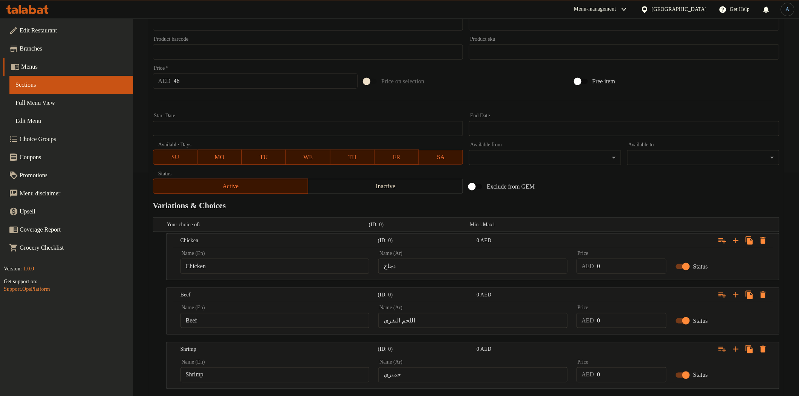
scroll to position [126, 0]
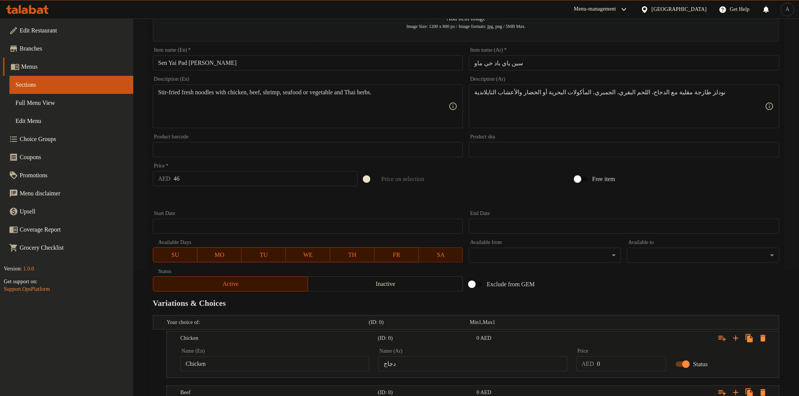
type input "Vegetable"
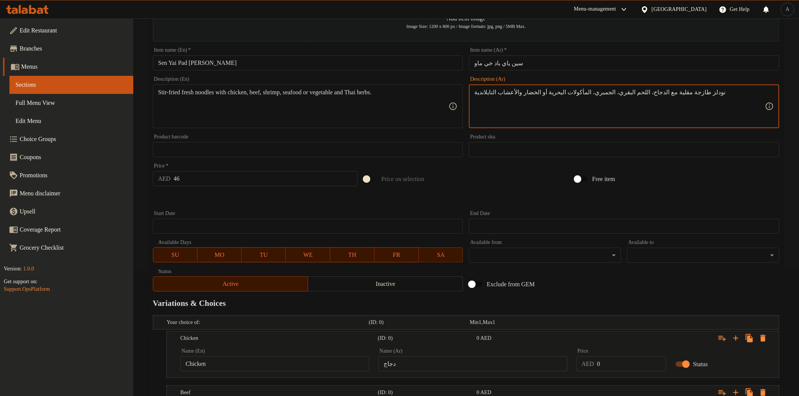
click at [524, 91] on textarea "نودلز طازجة مقلية مع الدجاج، اللحم البقري، الجمبري، المأكولات البحرية أو الخضار…" at bounding box center [619, 107] width 291 height 36
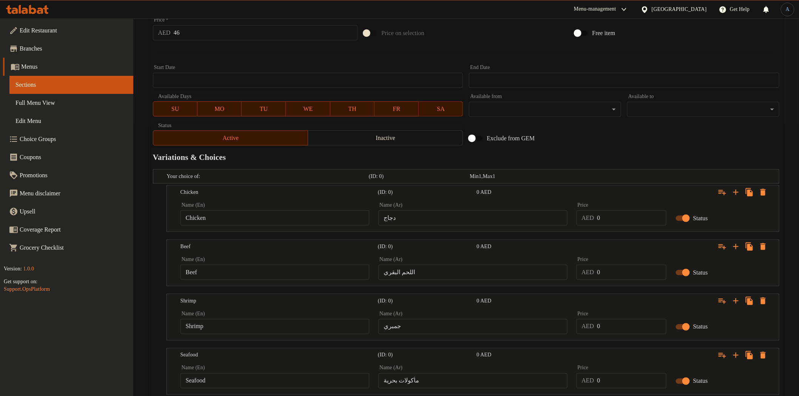
scroll to position [378, 0]
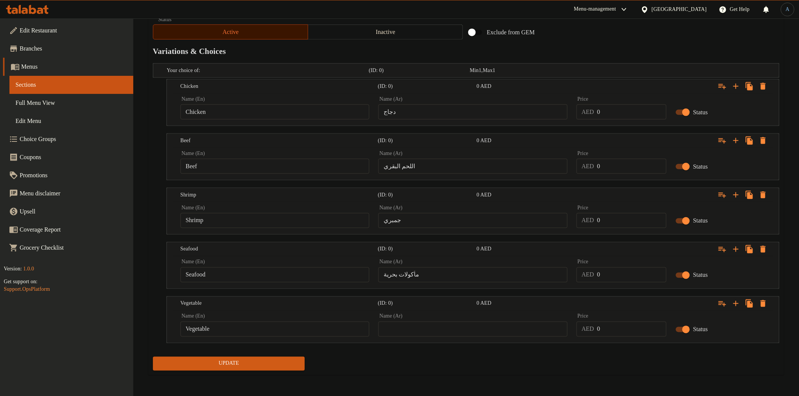
click at [489, 333] on input "text" at bounding box center [472, 329] width 189 height 15
paste input "الخضار"
type input "الخضار"
click at [511, 363] on div "Update" at bounding box center [466, 364] width 632 height 20
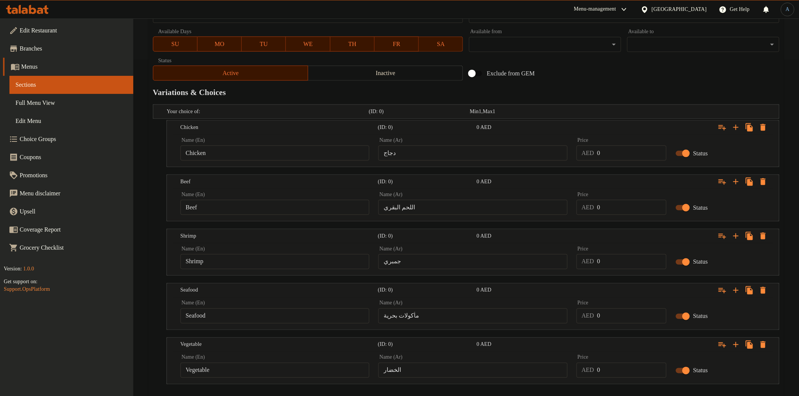
scroll to position [252, 0]
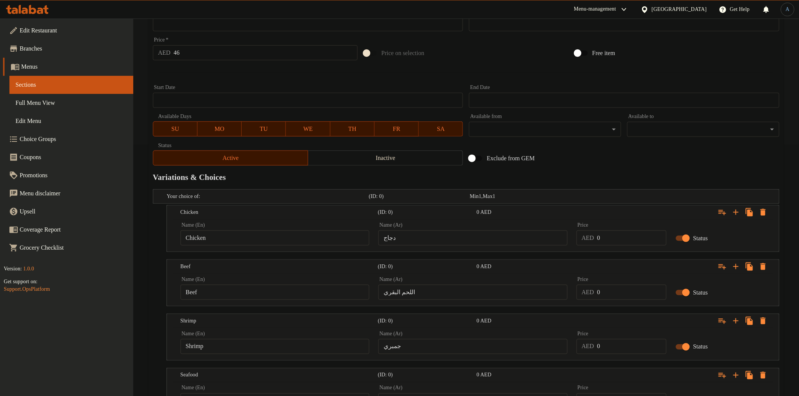
click at [229, 50] on input "46" at bounding box center [266, 52] width 184 height 15
type input "0"
click at [230, 72] on div at bounding box center [466, 72] width 632 height 18
click at [618, 238] on input "0" at bounding box center [631, 238] width 69 height 15
paste input "46.0"
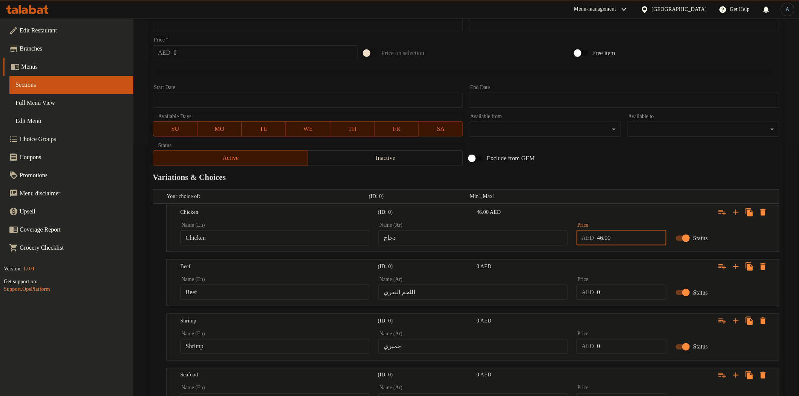
type input "46.00"
click at [627, 294] on input "0" at bounding box center [631, 292] width 69 height 15
paste input "46.0"
type input "46.00"
click at [628, 345] on input "0" at bounding box center [631, 346] width 69 height 15
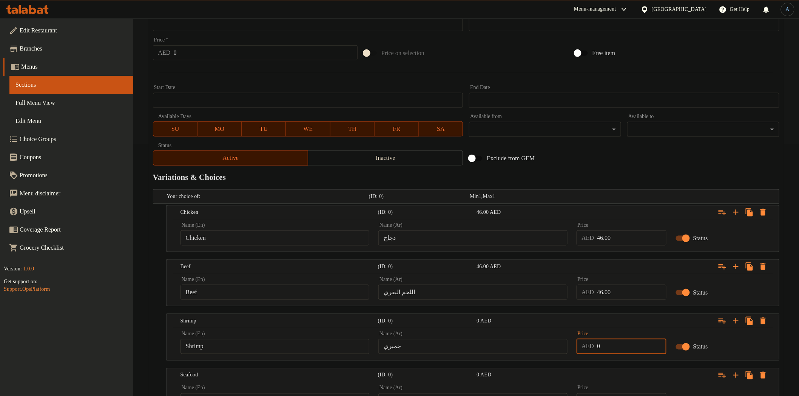
paste input "46.0"
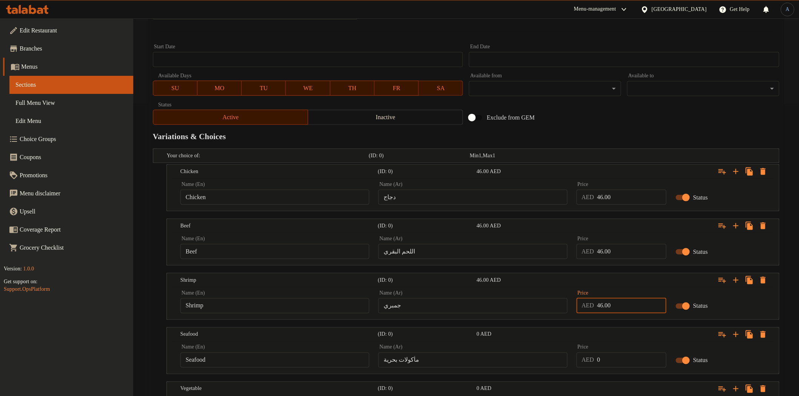
scroll to position [378, 0]
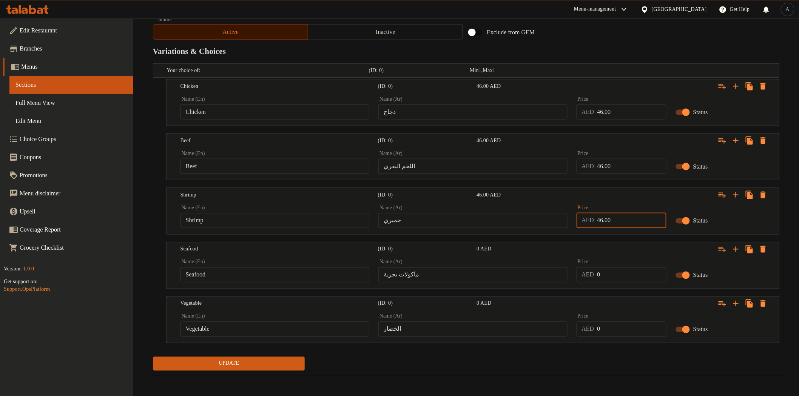
type input "46.00"
click at [629, 278] on input "0" at bounding box center [631, 275] width 69 height 15
paste input "46.0"
type input "46.00"
click at [623, 327] on input "0" at bounding box center [631, 329] width 69 height 15
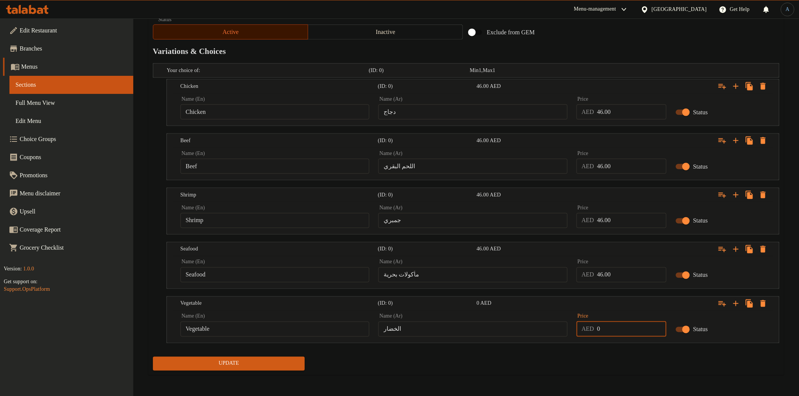
paste input "46.0"
type input "46.00"
click at [605, 360] on div "Update" at bounding box center [466, 364] width 632 height 20
click at [256, 367] on span "Update" at bounding box center [229, 363] width 140 height 9
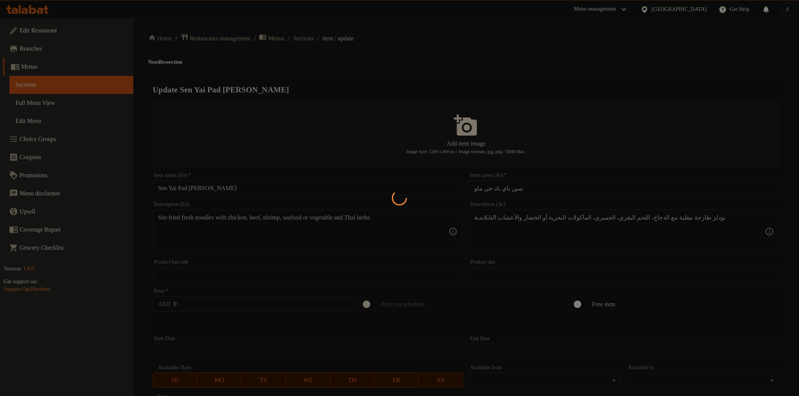
scroll to position [0, 0]
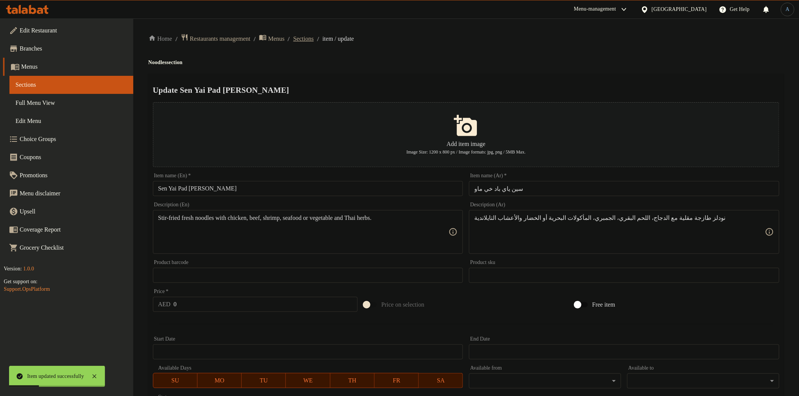
click at [311, 37] on span "Sections" at bounding box center [303, 38] width 20 height 9
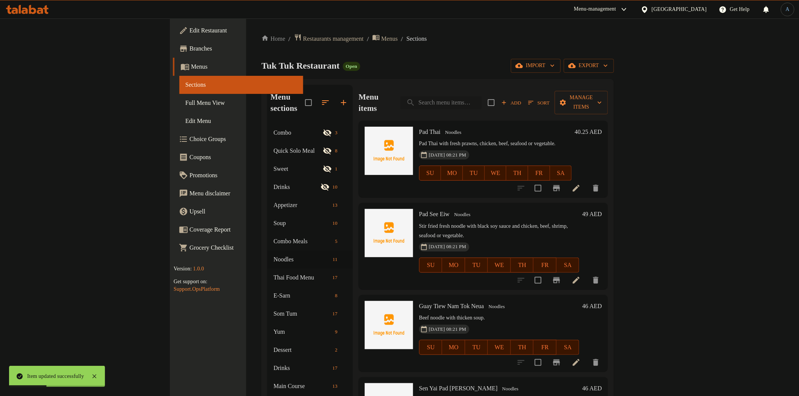
click at [482, 98] on input "search" at bounding box center [441, 102] width 82 height 13
paste input "Kaeng Paa"
type input "Kaeng Paa"
